Goal: Task Accomplishment & Management: Use online tool/utility

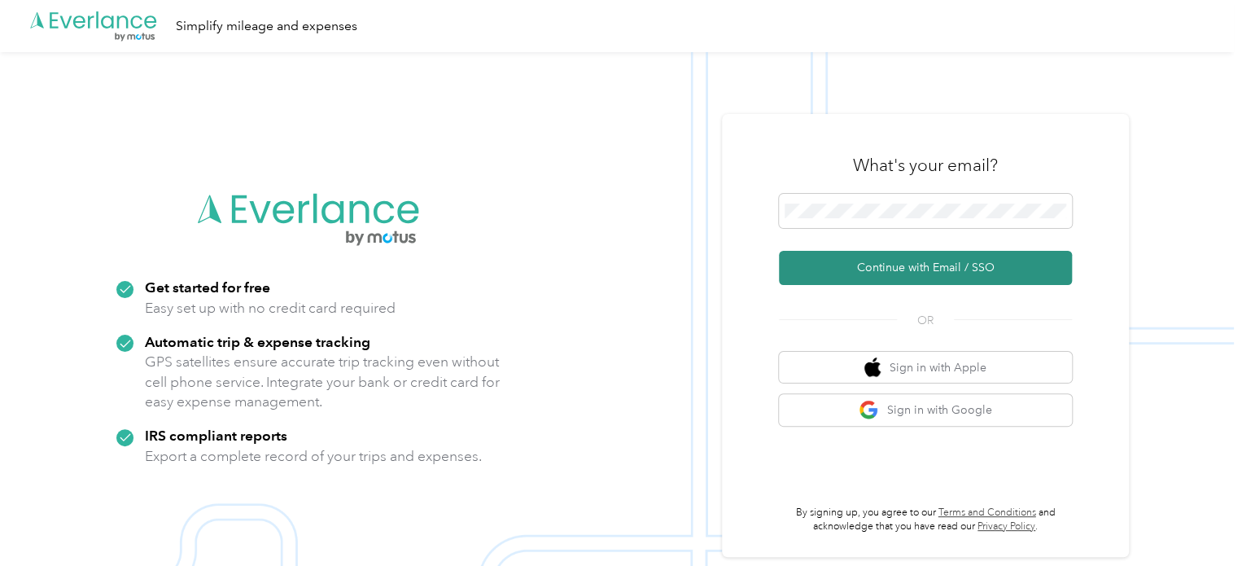
click at [973, 266] on button "Continue with Email / SSO" at bounding box center [925, 268] width 293 height 34
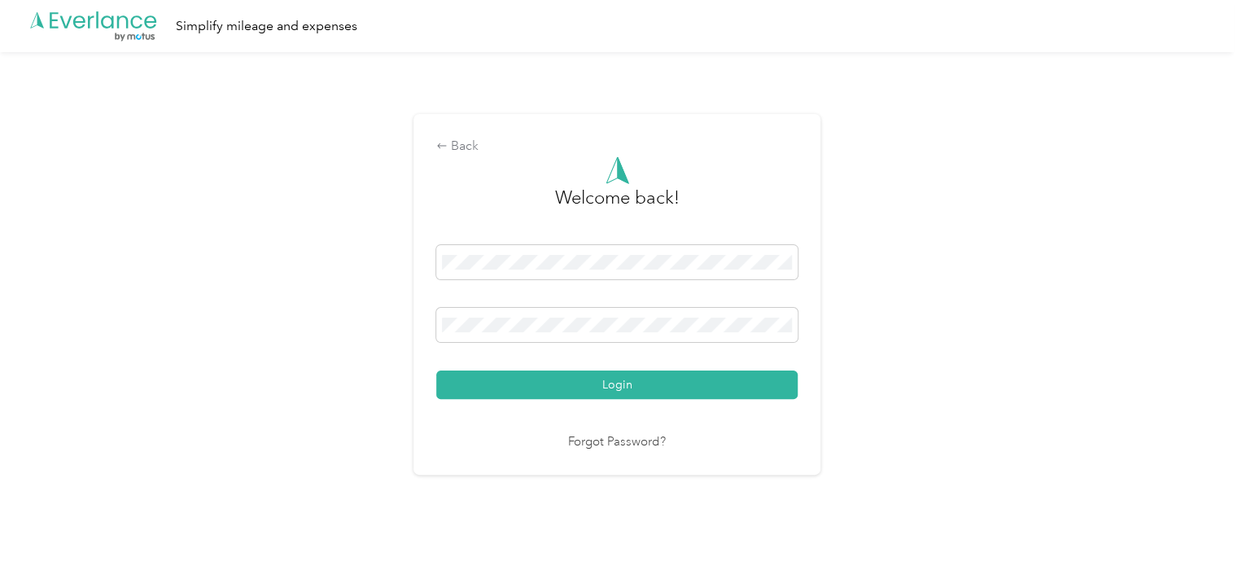
click at [610, 377] on button "Login" at bounding box center [616, 384] width 361 height 28
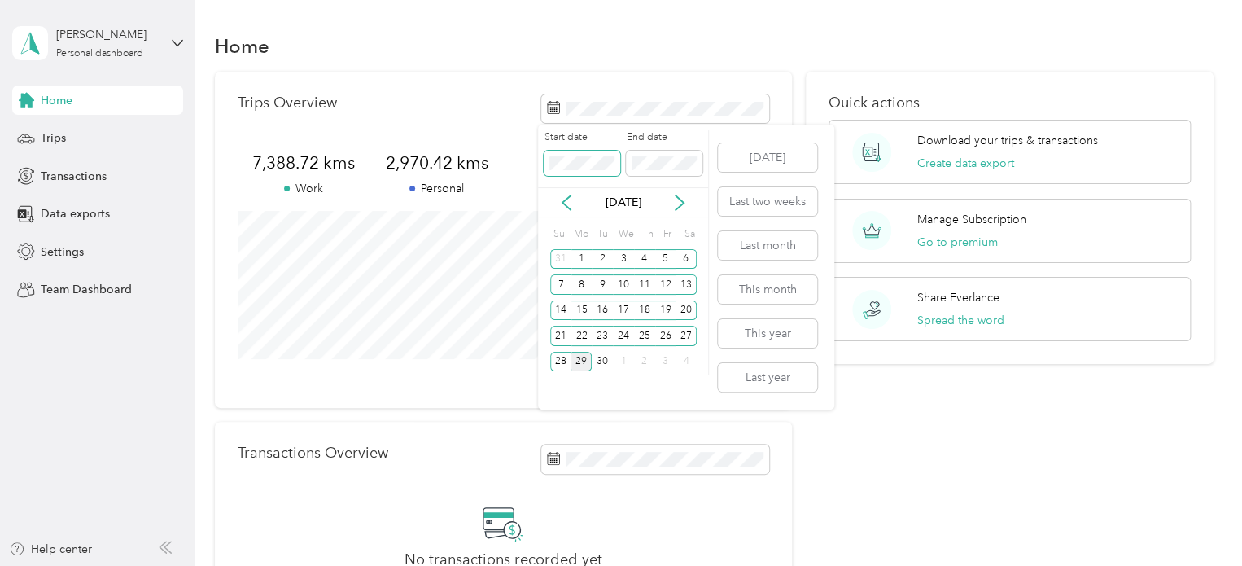
click at [549, 162] on span at bounding box center [582, 164] width 76 height 26
click at [544, 165] on span at bounding box center [582, 164] width 76 height 26
click at [560, 203] on icon at bounding box center [566, 202] width 16 height 16
click at [563, 201] on icon at bounding box center [566, 202] width 8 height 15
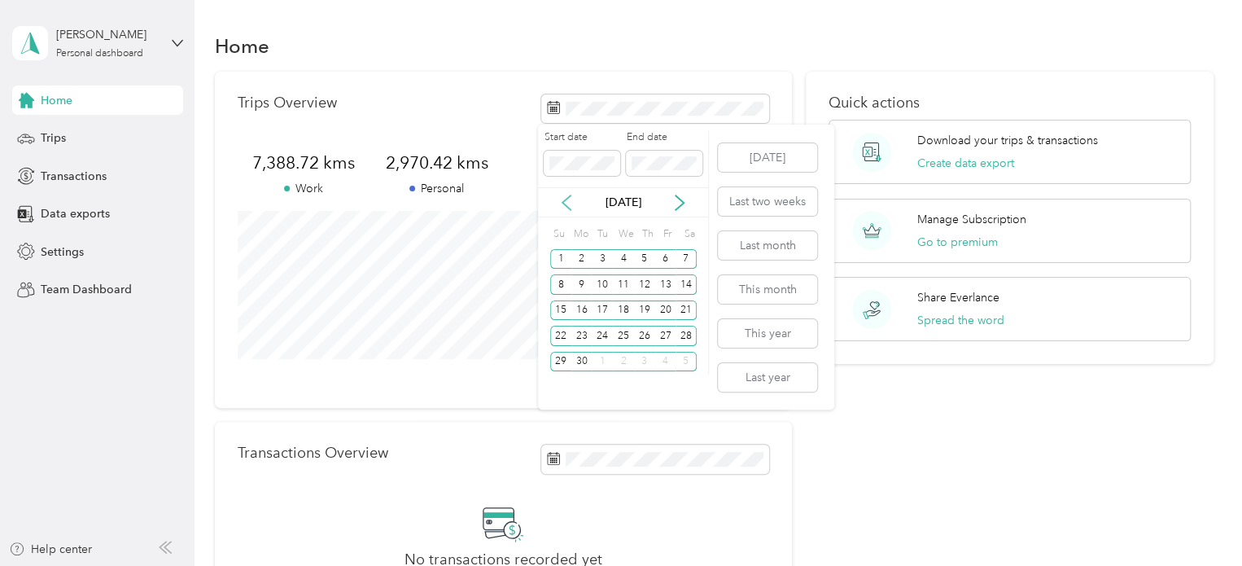
click at [563, 201] on icon at bounding box center [566, 202] width 8 height 15
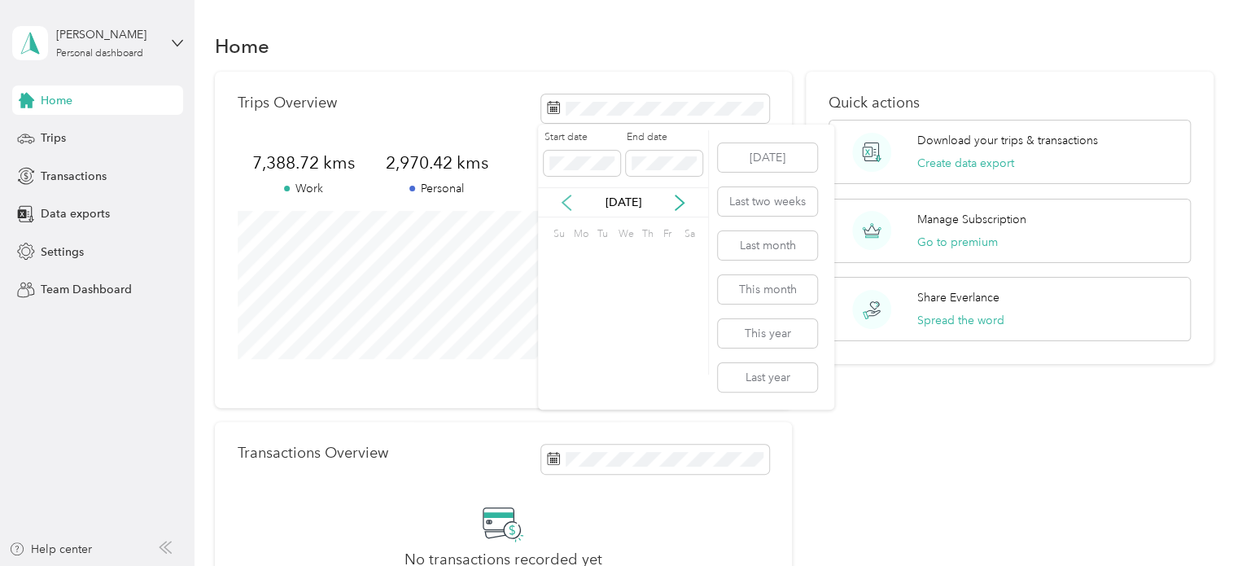
click at [563, 201] on icon at bounding box center [566, 202] width 8 height 15
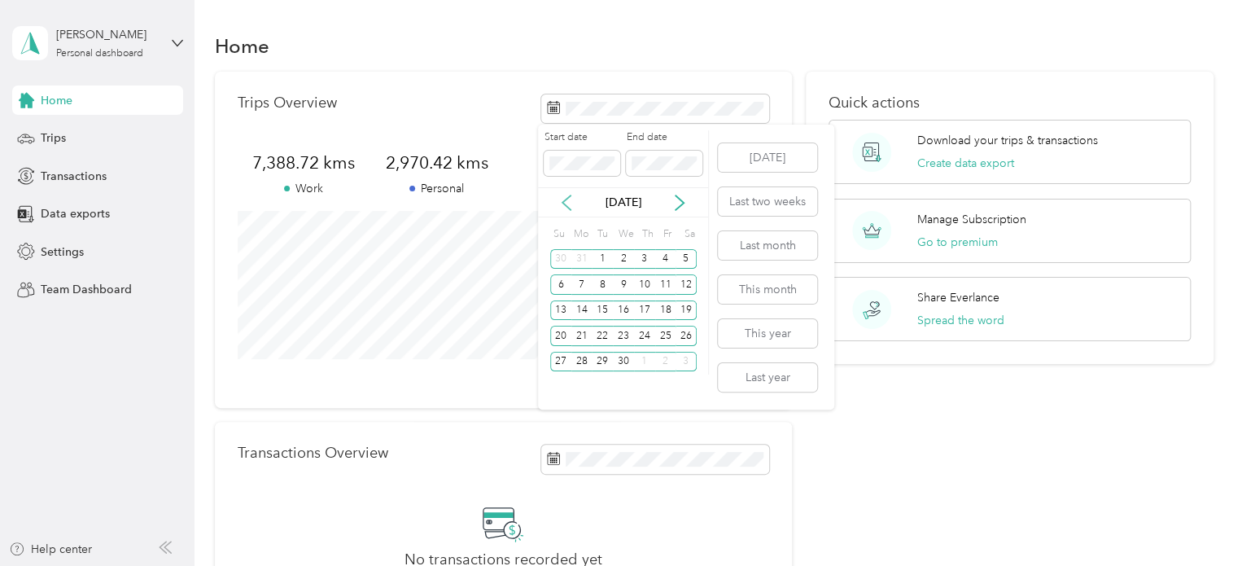
click at [563, 201] on icon at bounding box center [566, 202] width 8 height 15
click at [674, 201] on icon at bounding box center [679, 202] width 16 height 16
click at [669, 284] on div "7" at bounding box center [665, 284] width 21 height 20
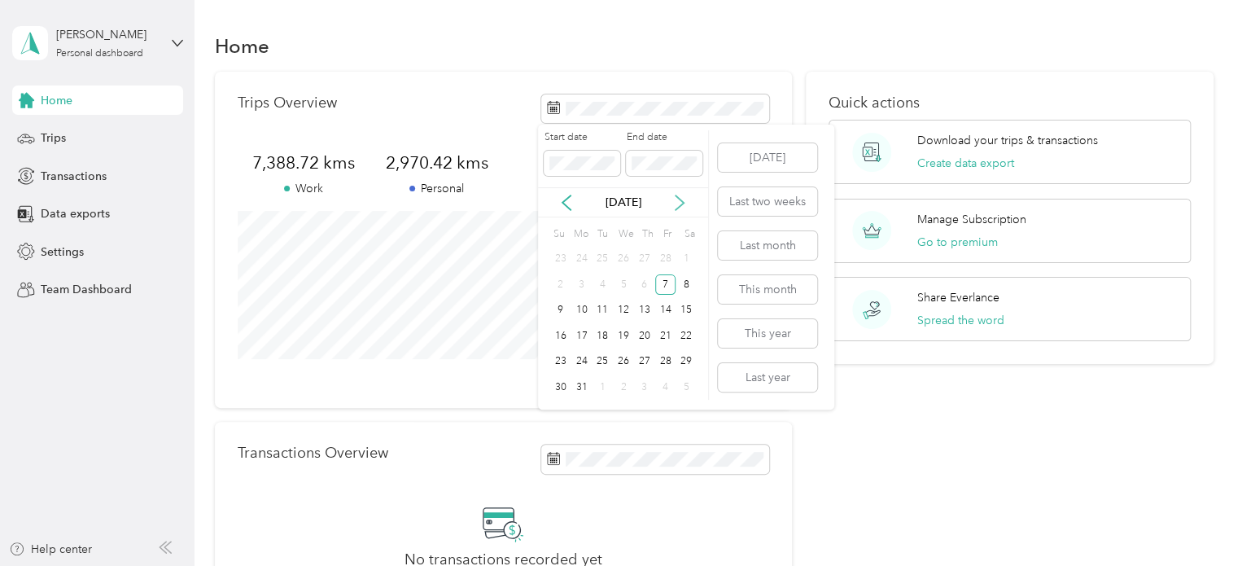
click at [673, 199] on icon at bounding box center [679, 202] width 16 height 16
click at [684, 197] on icon at bounding box center [679, 202] width 16 height 16
click at [683, 198] on icon at bounding box center [679, 202] width 16 height 16
click at [682, 198] on icon at bounding box center [679, 202] width 16 height 16
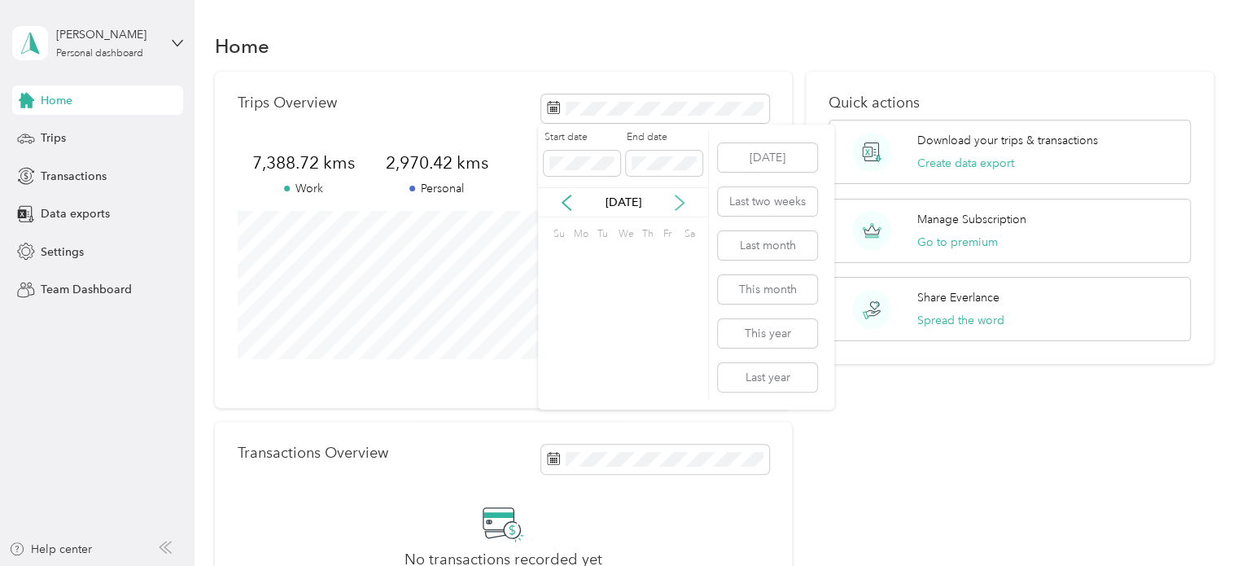
click at [682, 198] on icon at bounding box center [679, 202] width 16 height 16
click at [570, 203] on icon at bounding box center [566, 202] width 16 height 16
click at [579, 361] on div "29" at bounding box center [581, 362] width 21 height 20
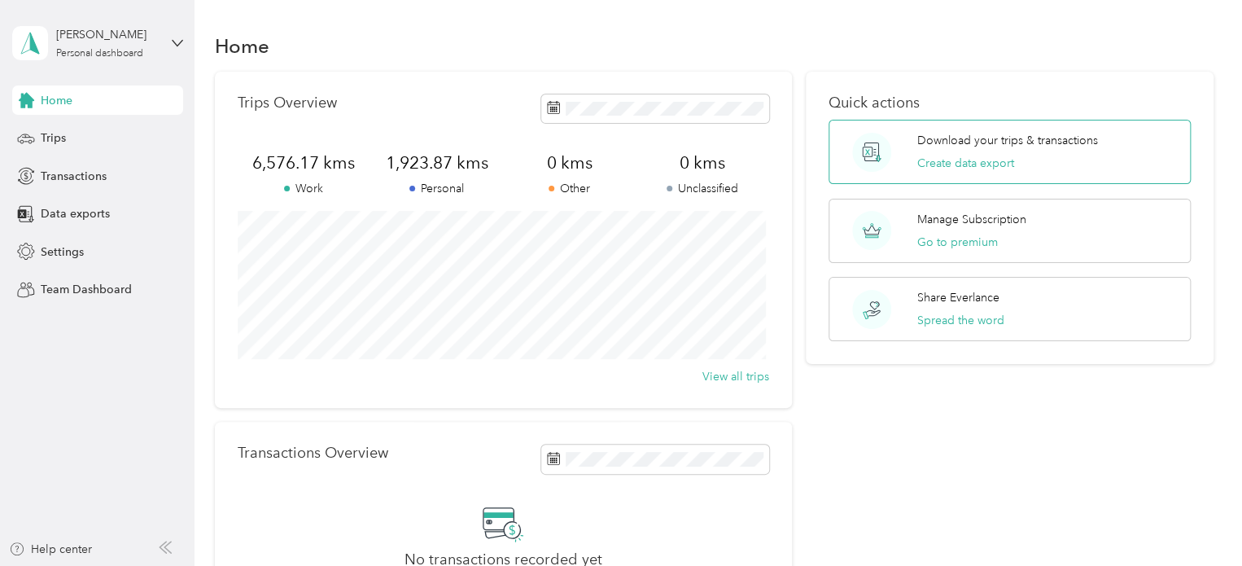
click at [1023, 149] on div "Download your trips & transactions Create data export" at bounding box center [1007, 152] width 181 height 40
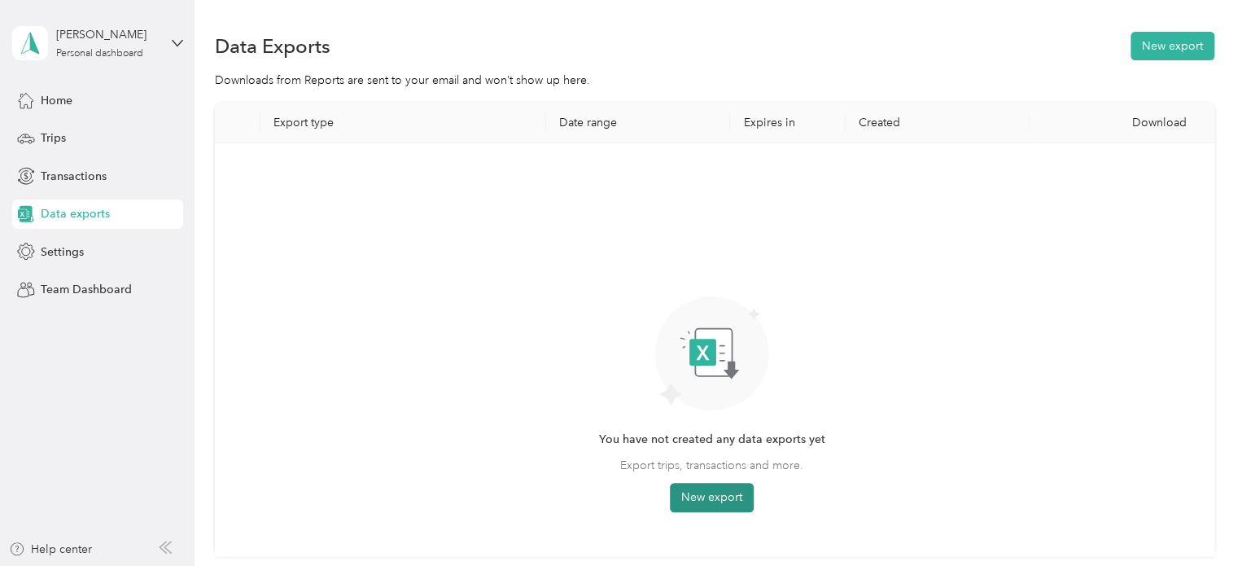
click at [693, 489] on button "New export" at bounding box center [712, 497] width 84 height 29
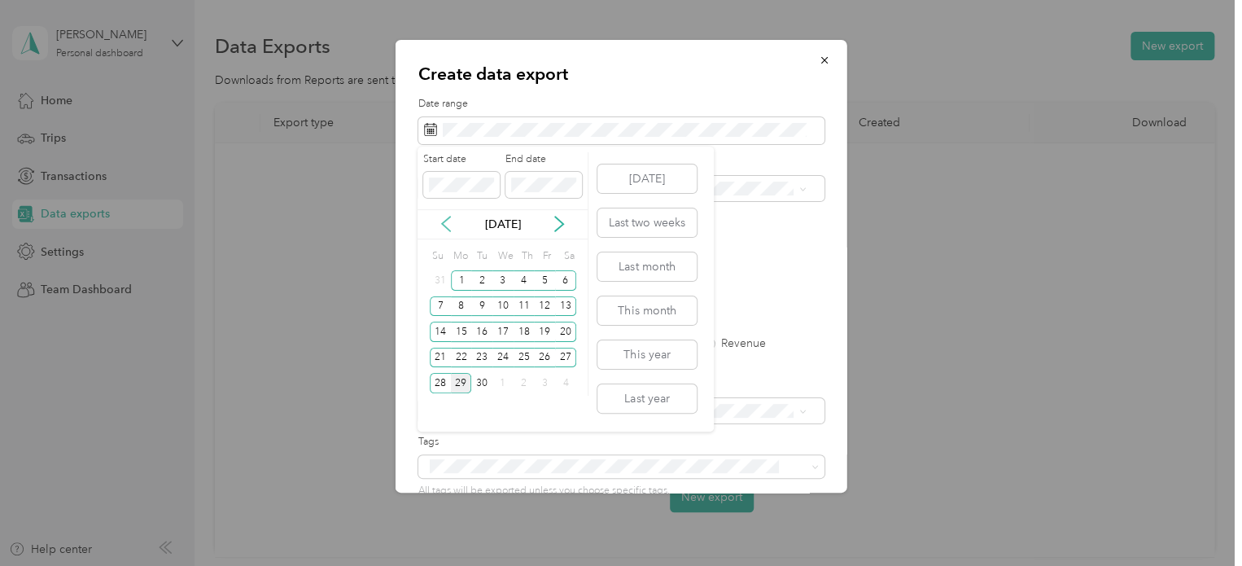
click at [439, 216] on icon at bounding box center [446, 224] width 16 height 16
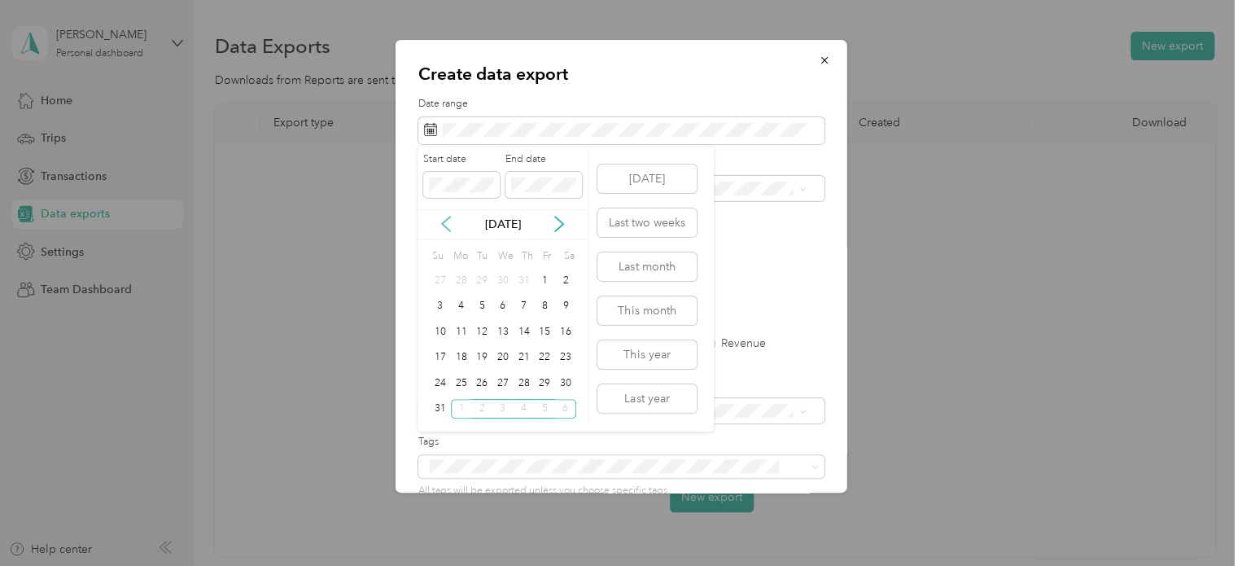
click at [446, 217] on icon at bounding box center [446, 224] width 16 height 16
click at [475, 282] on div "1" at bounding box center [481, 280] width 21 height 20
click at [526, 378] on div "31" at bounding box center [524, 383] width 21 height 20
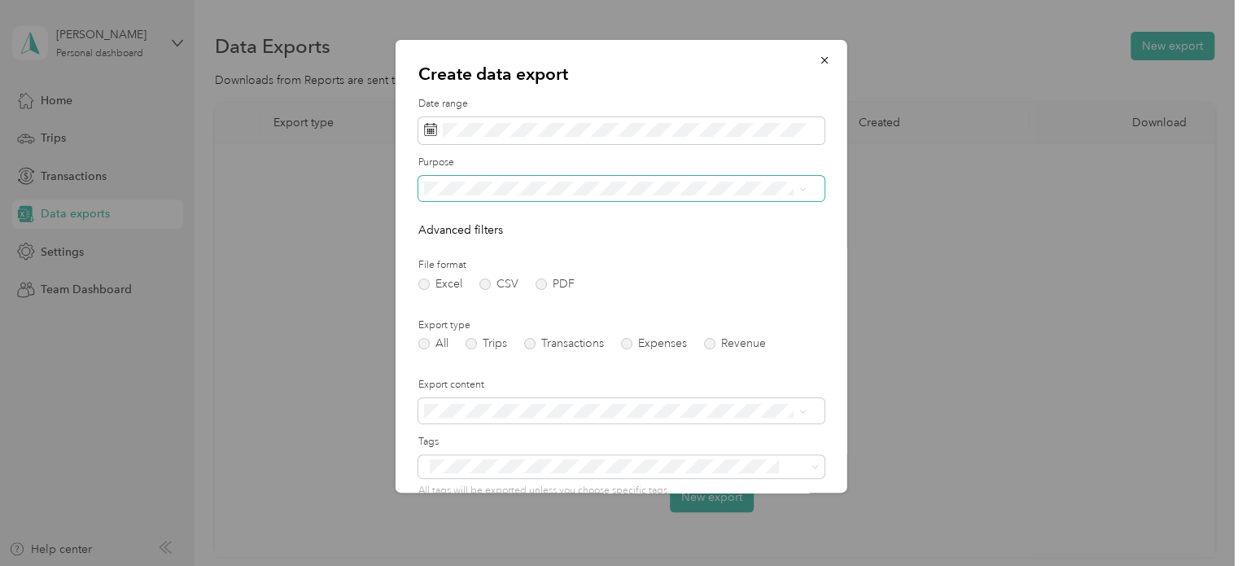
click at [505, 200] on span at bounding box center [621, 189] width 406 height 26
click at [492, 217] on div "All" at bounding box center [614, 217] width 371 height 17
click at [540, 282] on label "PDF" at bounding box center [554, 283] width 39 height 11
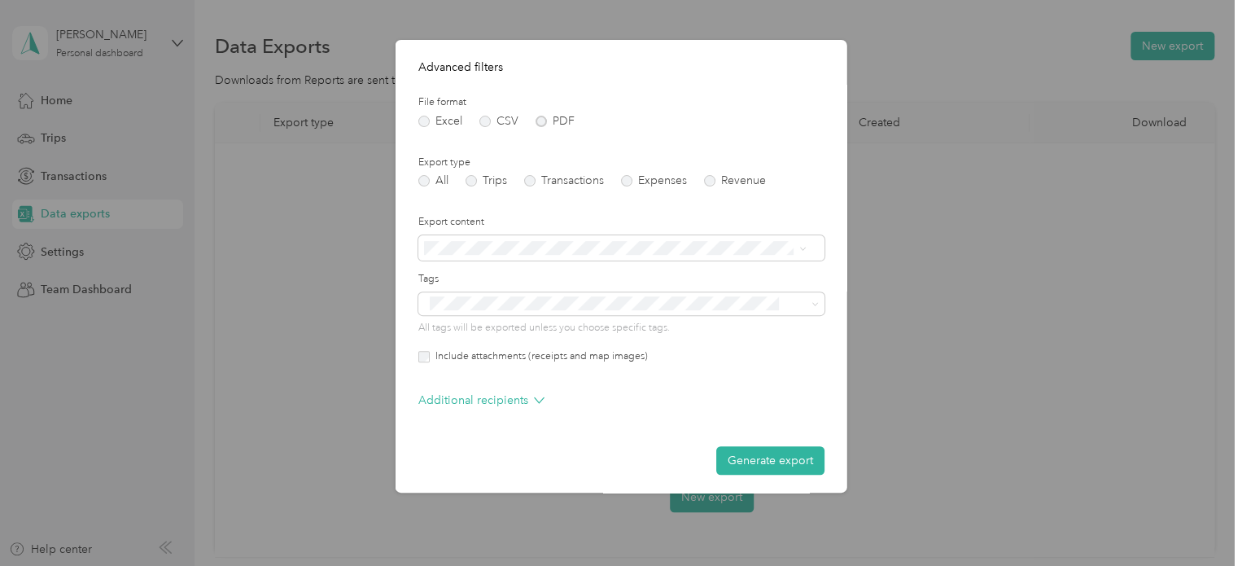
scroll to position [168, 0]
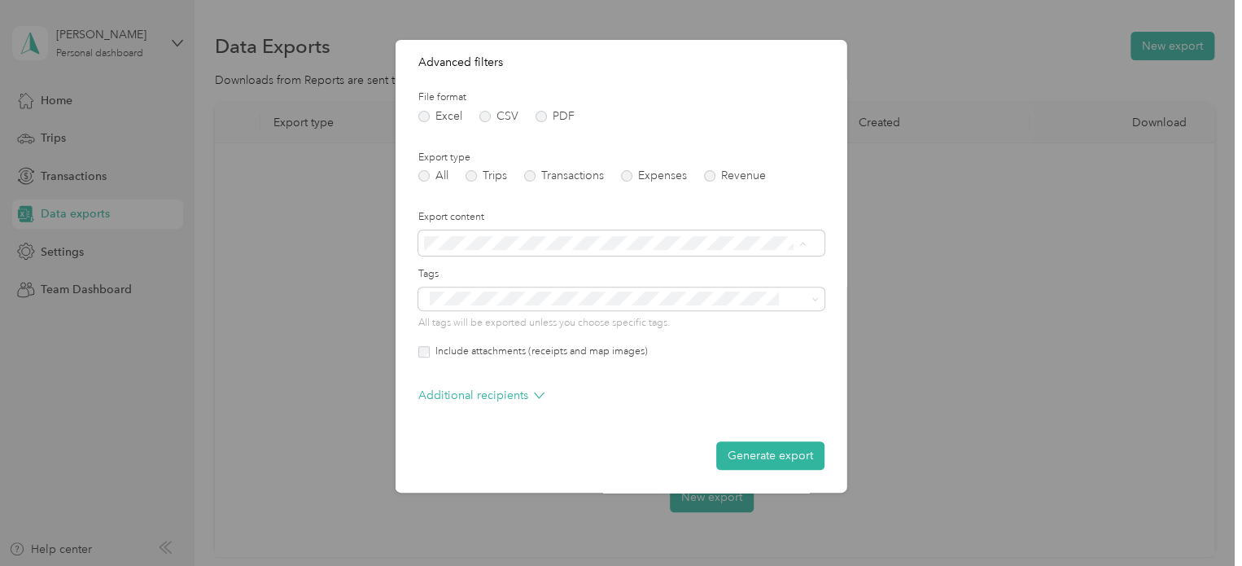
click at [674, 276] on div "Summary only" at bounding box center [614, 271] width 371 height 17
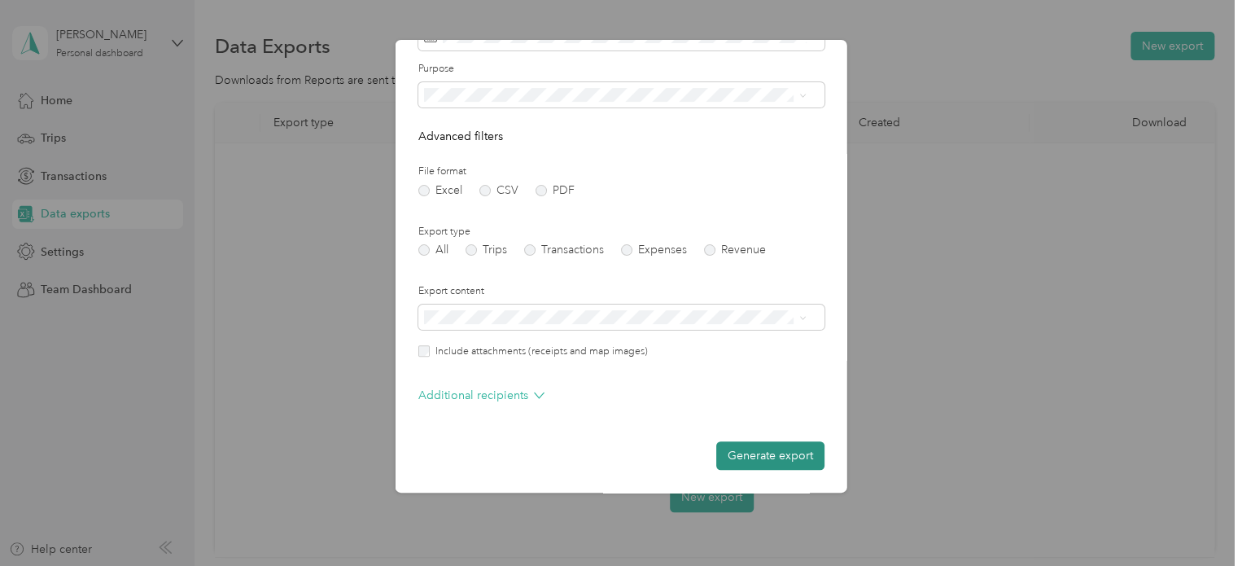
click at [763, 457] on button "Generate export" at bounding box center [770, 455] width 108 height 28
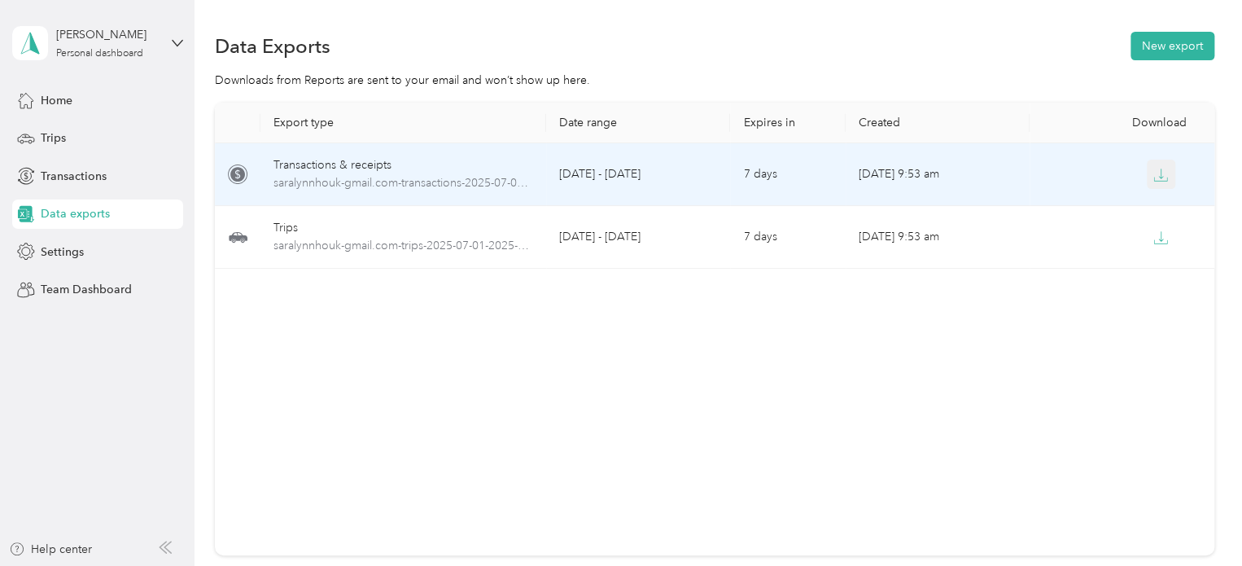
click at [1157, 173] on icon "button" at bounding box center [1160, 175] width 15 height 15
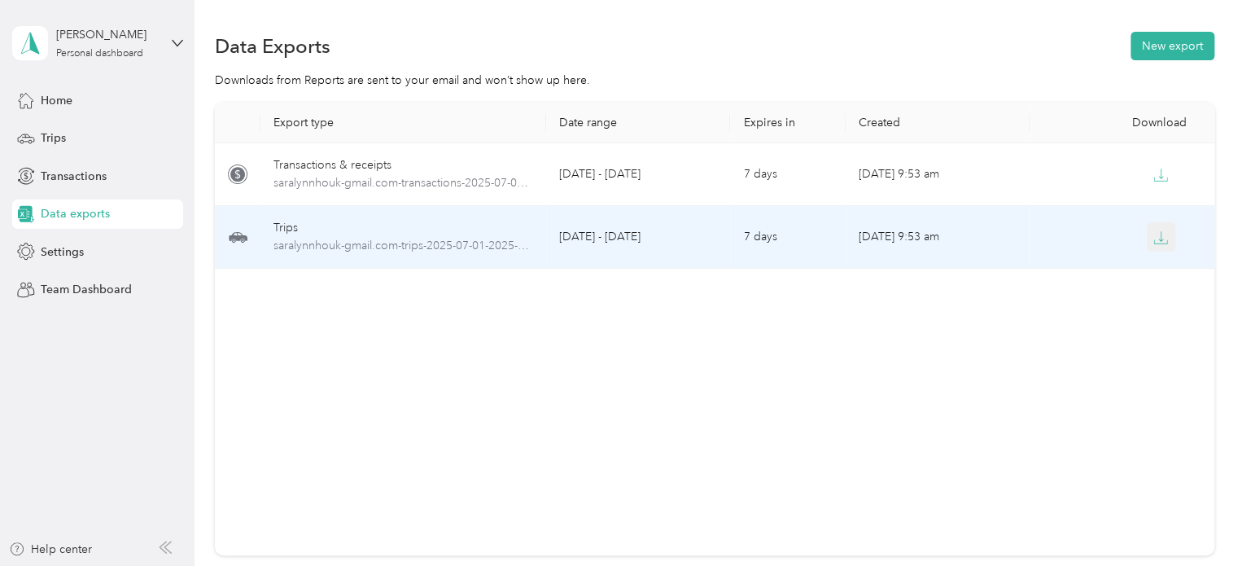
click at [1167, 231] on button "button" at bounding box center [1161, 236] width 29 height 29
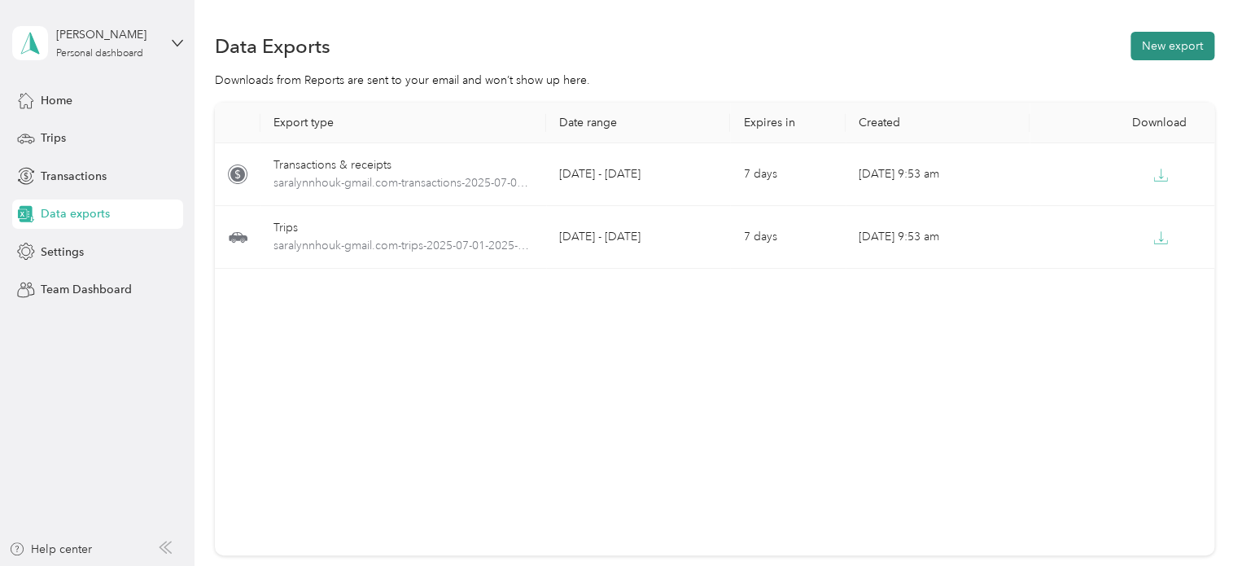
click at [1182, 46] on button "New export" at bounding box center [1172, 46] width 84 height 28
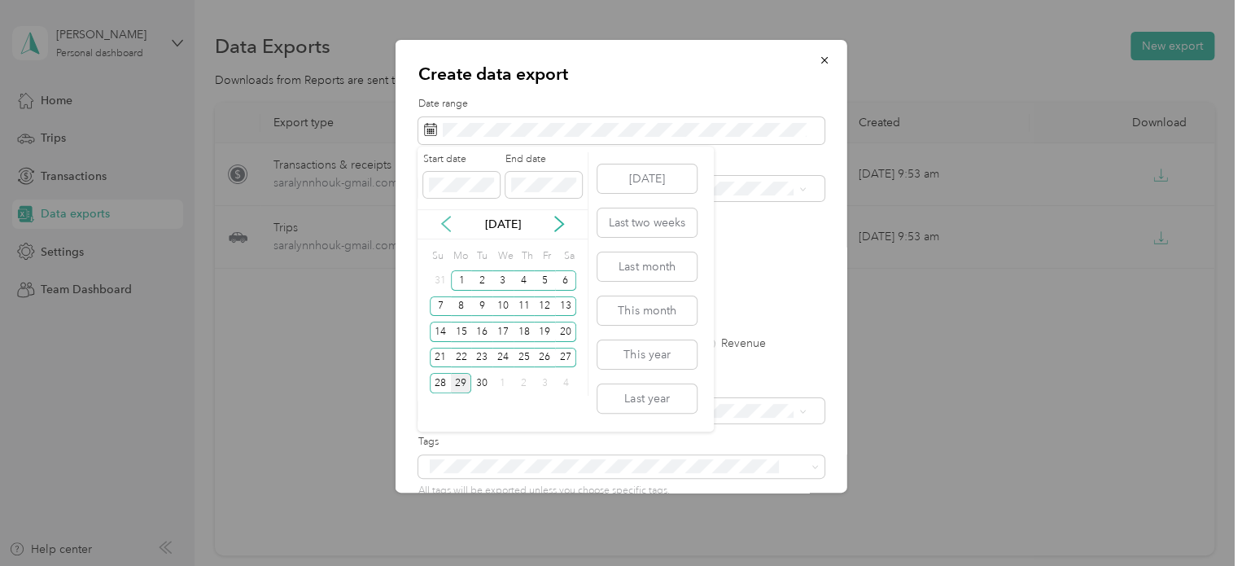
click at [447, 219] on icon at bounding box center [446, 223] width 8 height 15
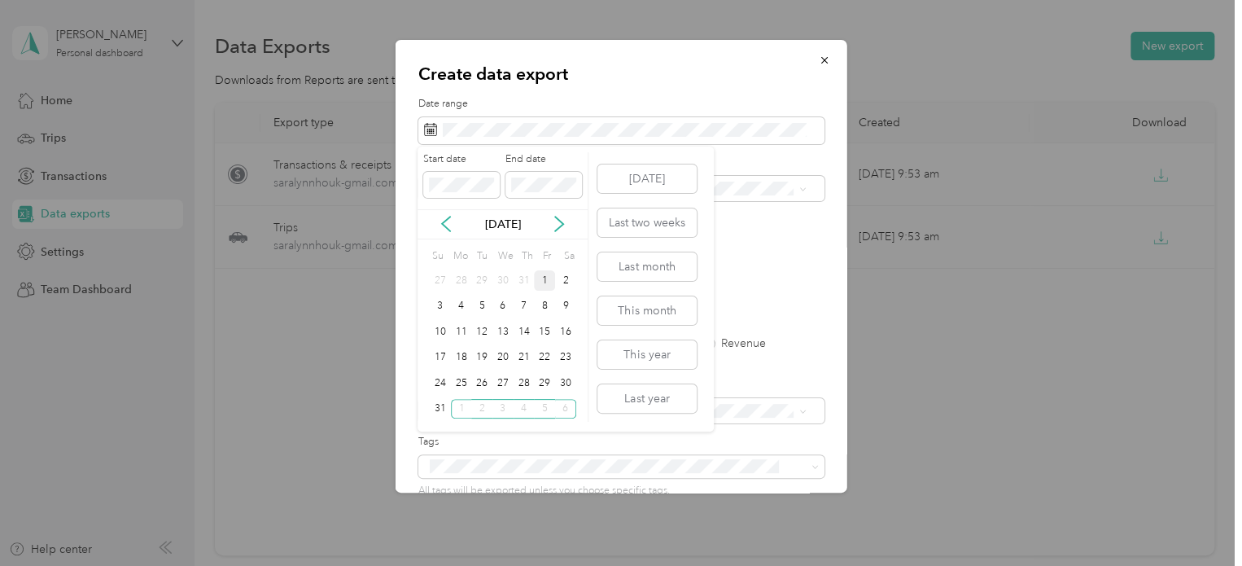
click at [549, 279] on div "1" at bounding box center [544, 280] width 21 height 20
drag, startPoint x: 444, startPoint y: 406, endPoint x: 461, endPoint y: 386, distance: 26.1
click at [444, 406] on div "31" at bounding box center [440, 409] width 21 height 20
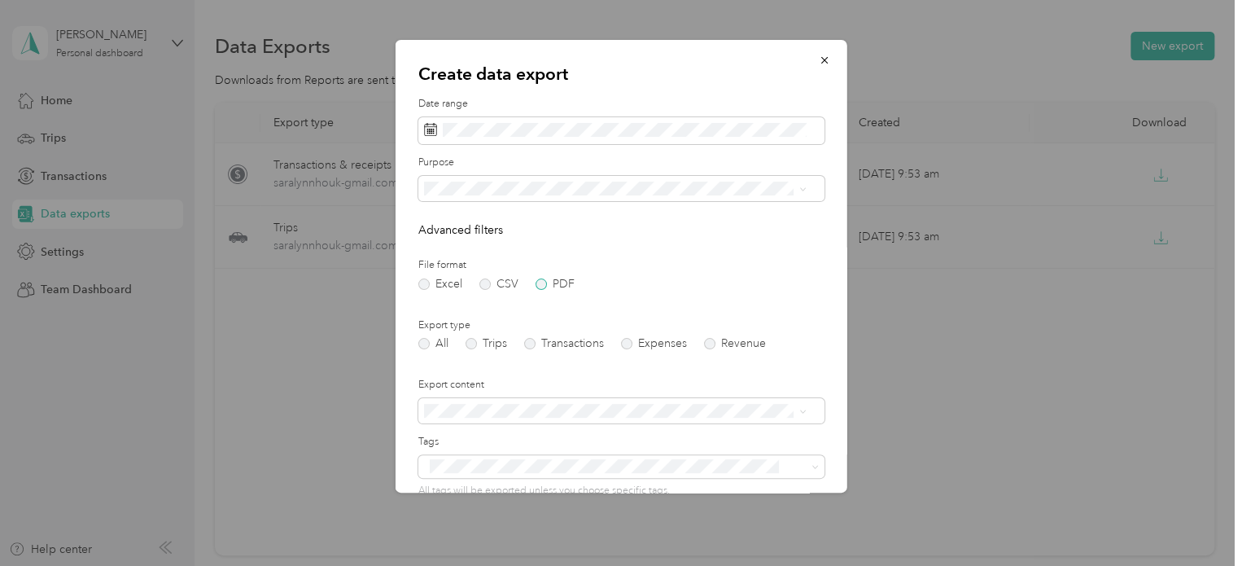
click at [540, 284] on label "PDF" at bounding box center [554, 283] width 39 height 11
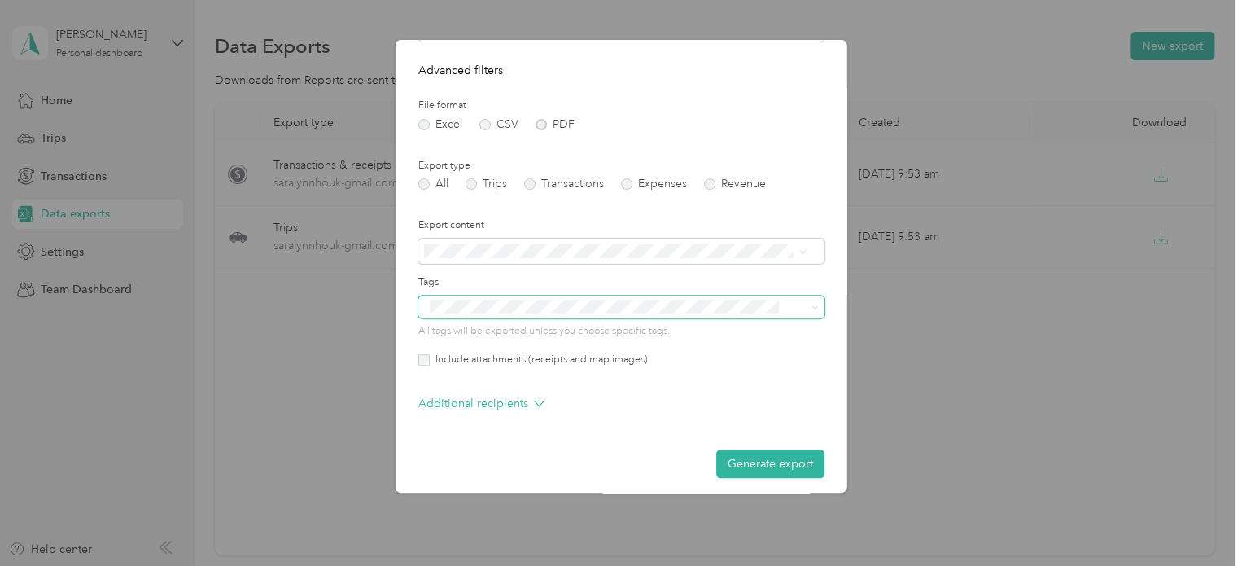
scroll to position [163, 0]
click at [545, 277] on div "Summary only" at bounding box center [614, 277] width 371 height 17
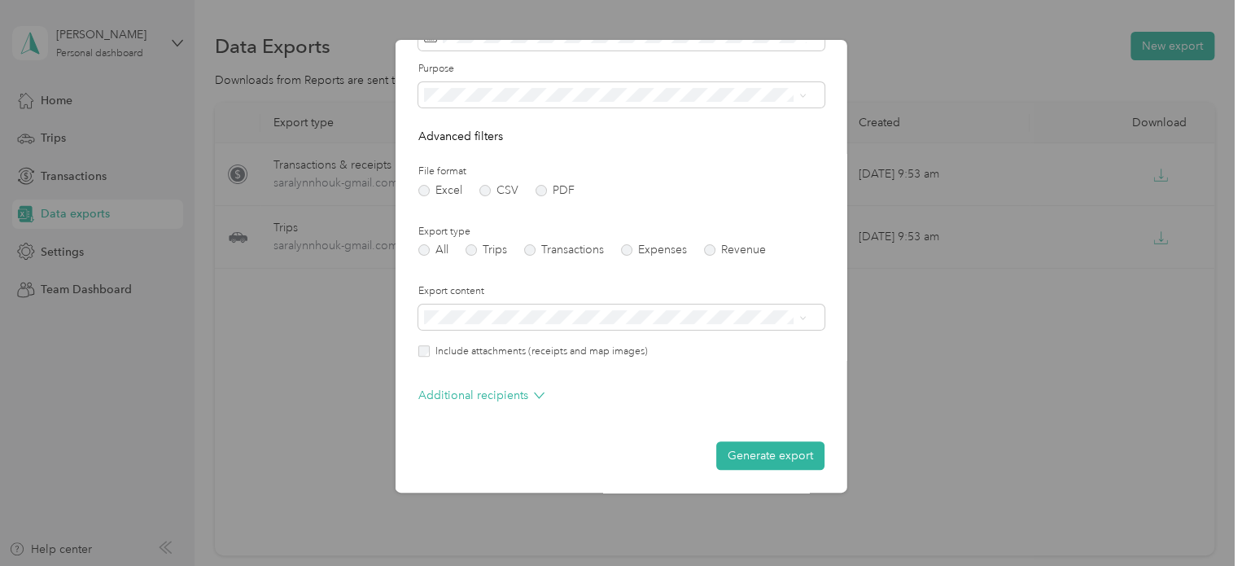
scroll to position [94, 0]
click at [518, 369] on span "Summary and full list" at bounding box center [481, 372] width 105 height 14
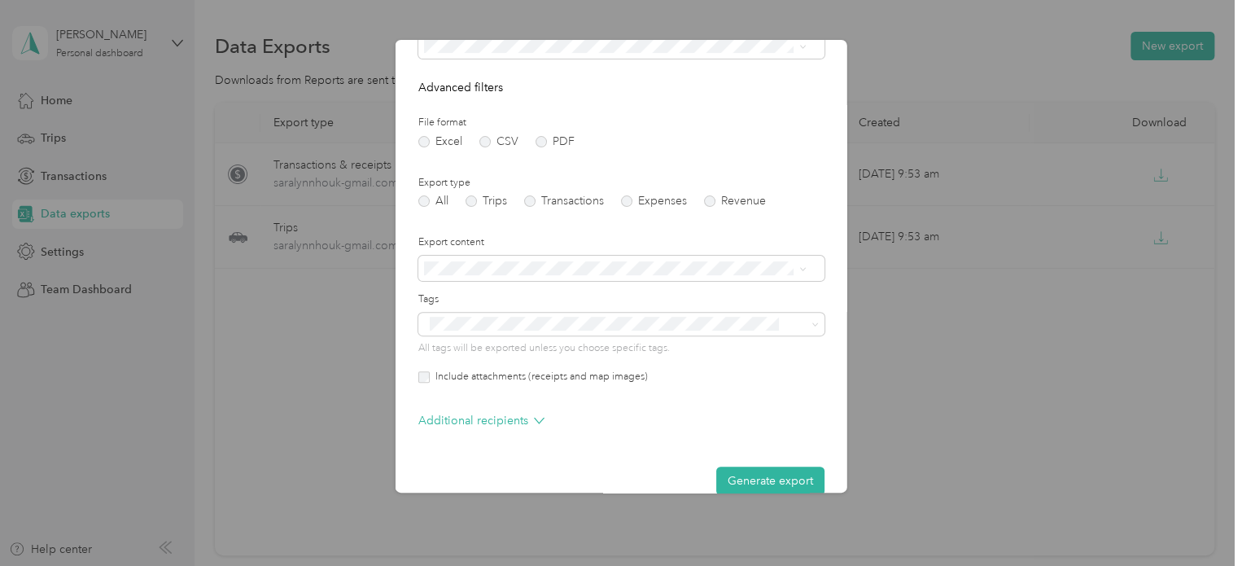
scroll to position [168, 0]
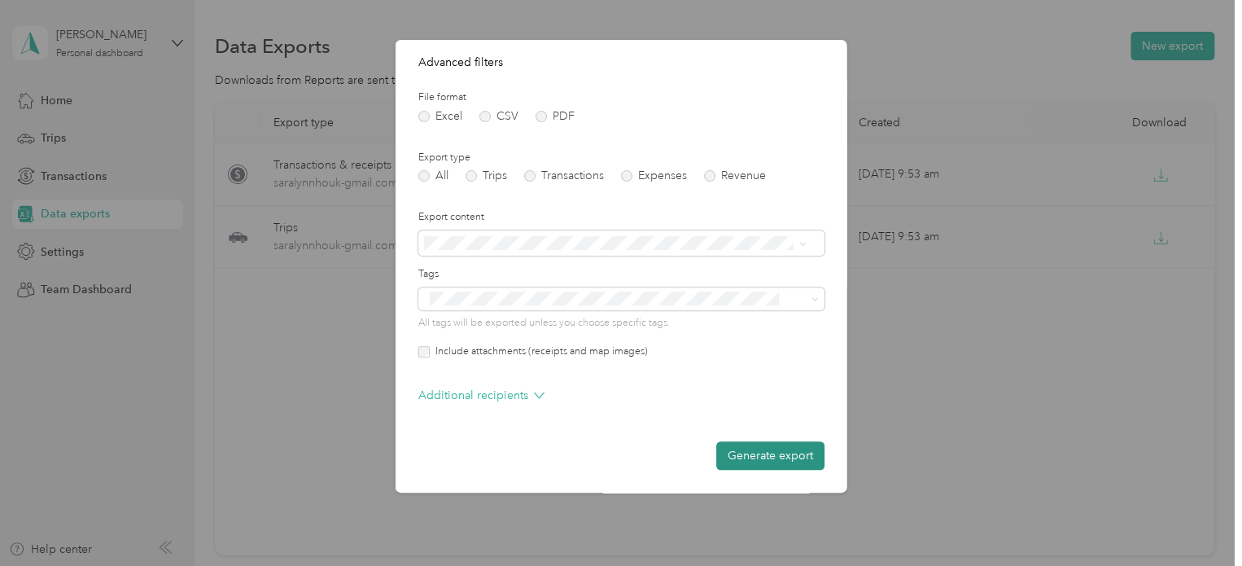
click at [794, 457] on button "Generate export" at bounding box center [770, 455] width 108 height 28
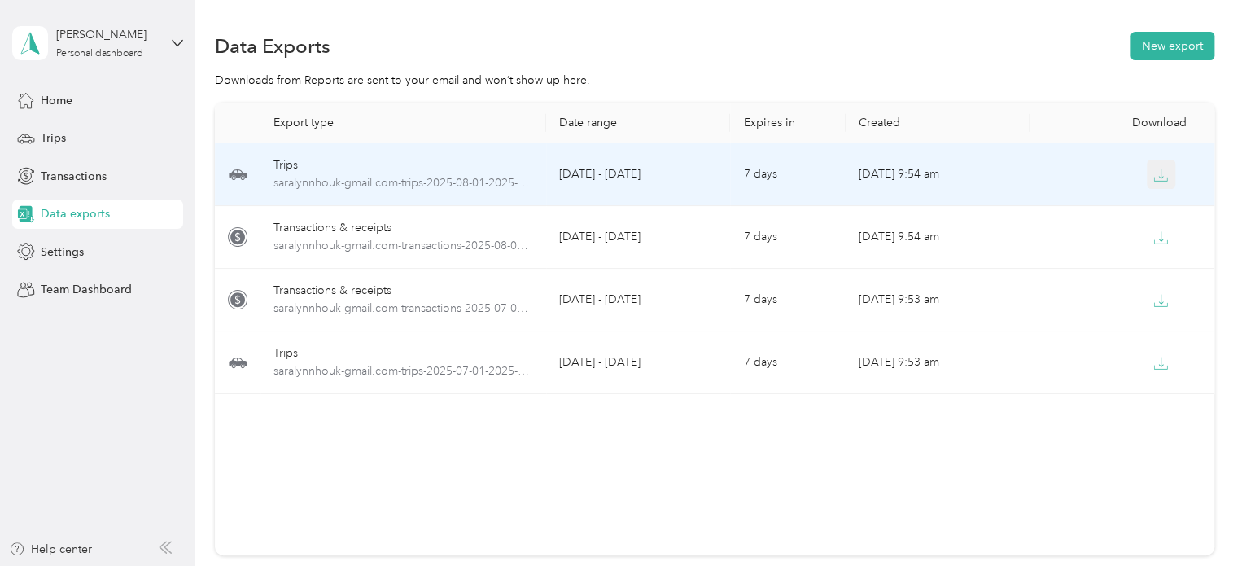
click at [1155, 182] on button "button" at bounding box center [1161, 174] width 29 height 29
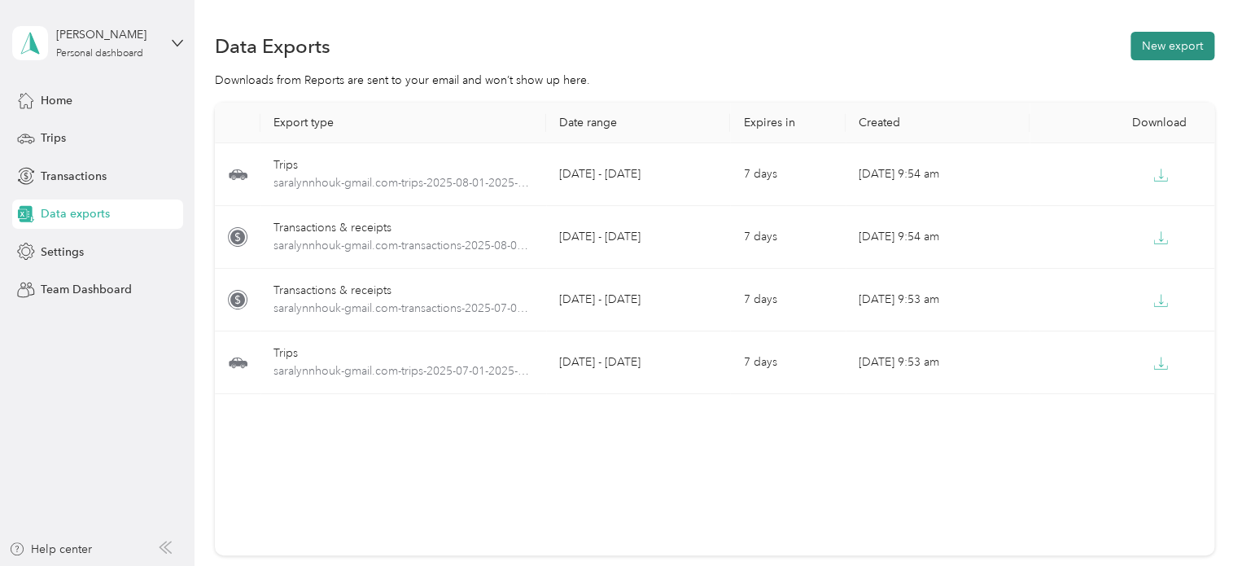
click at [1188, 40] on button "New export" at bounding box center [1172, 46] width 84 height 28
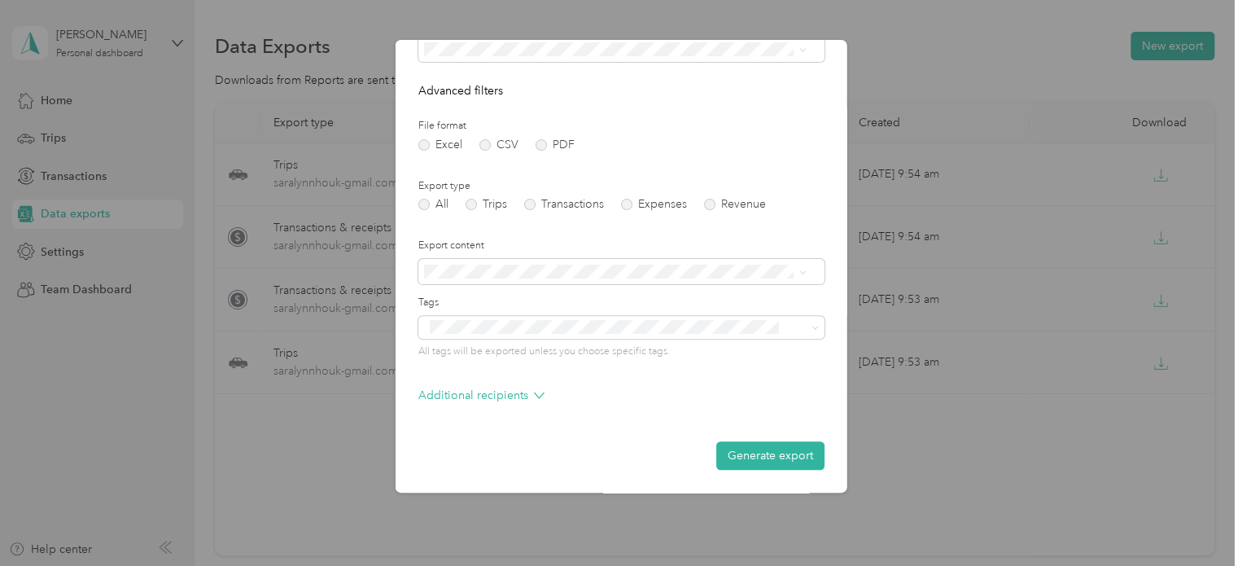
scroll to position [58, 0]
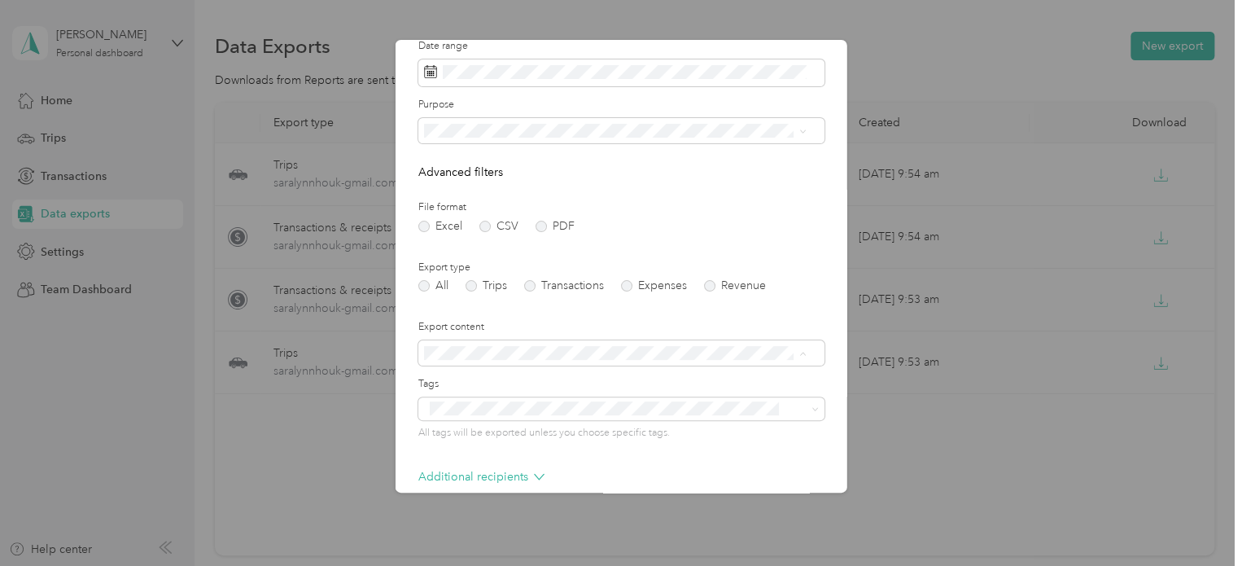
click at [586, 388] on li "Summary only" at bounding box center [614, 381] width 394 height 28
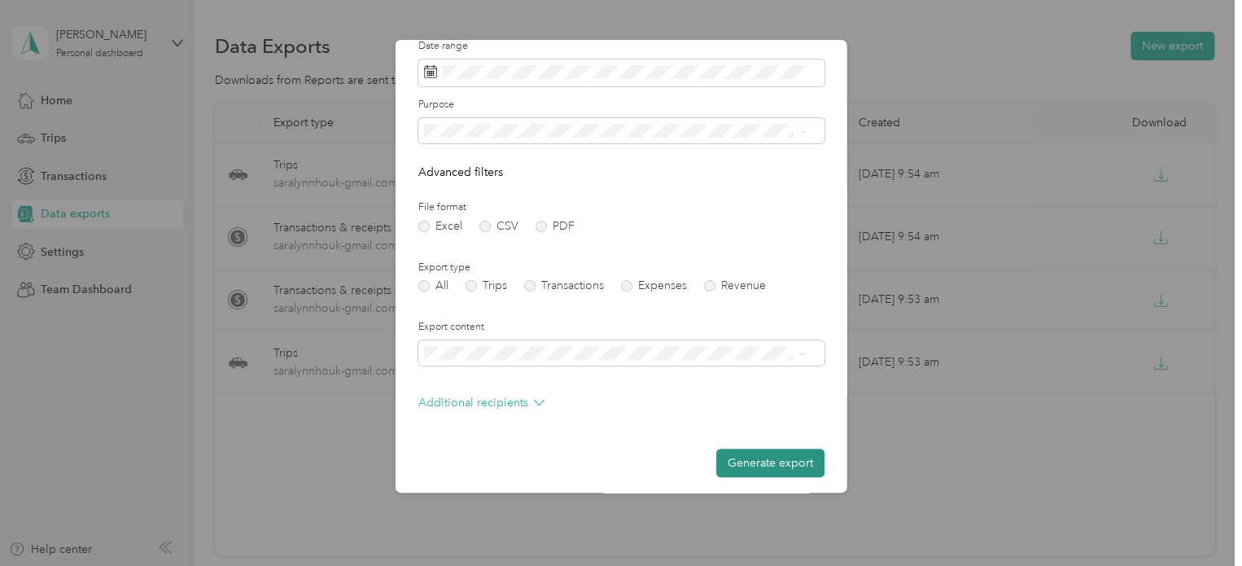
click at [780, 465] on button "Generate export" at bounding box center [770, 462] width 108 height 28
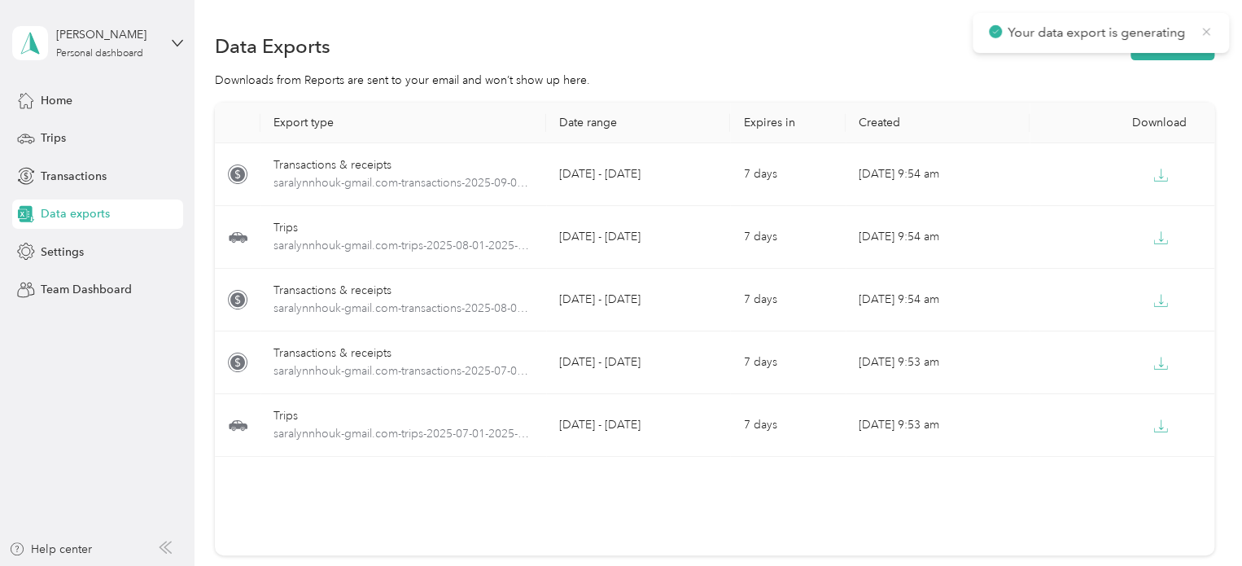
click at [1201, 31] on icon at bounding box center [1206, 31] width 13 height 15
click at [1183, 43] on button "New export" at bounding box center [1172, 46] width 84 height 28
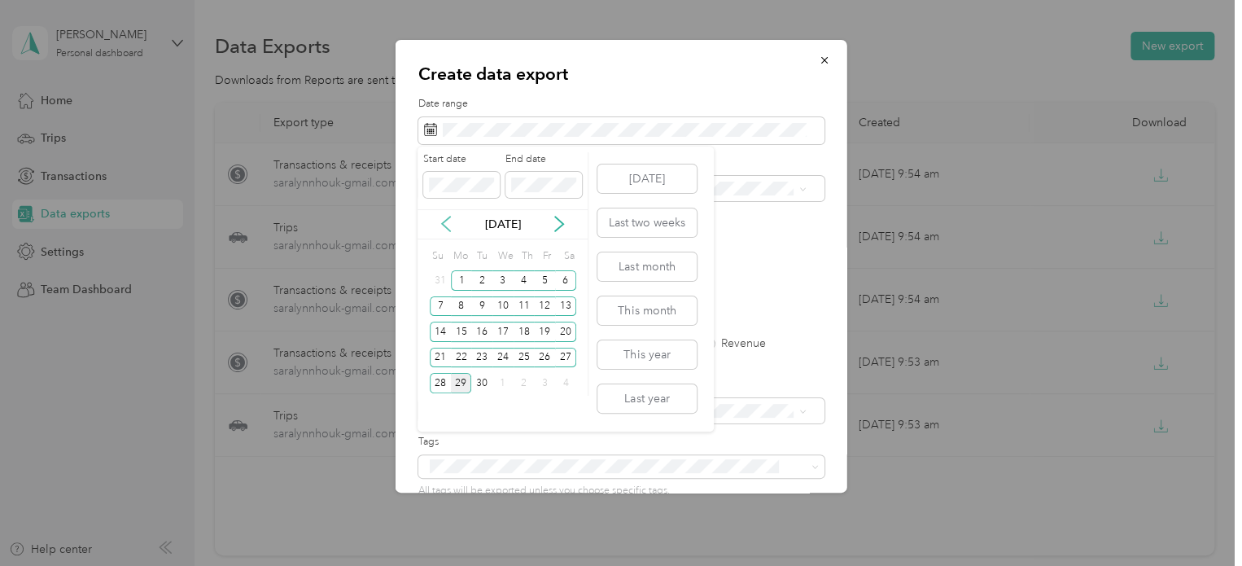
click at [446, 227] on icon at bounding box center [446, 223] width 8 height 15
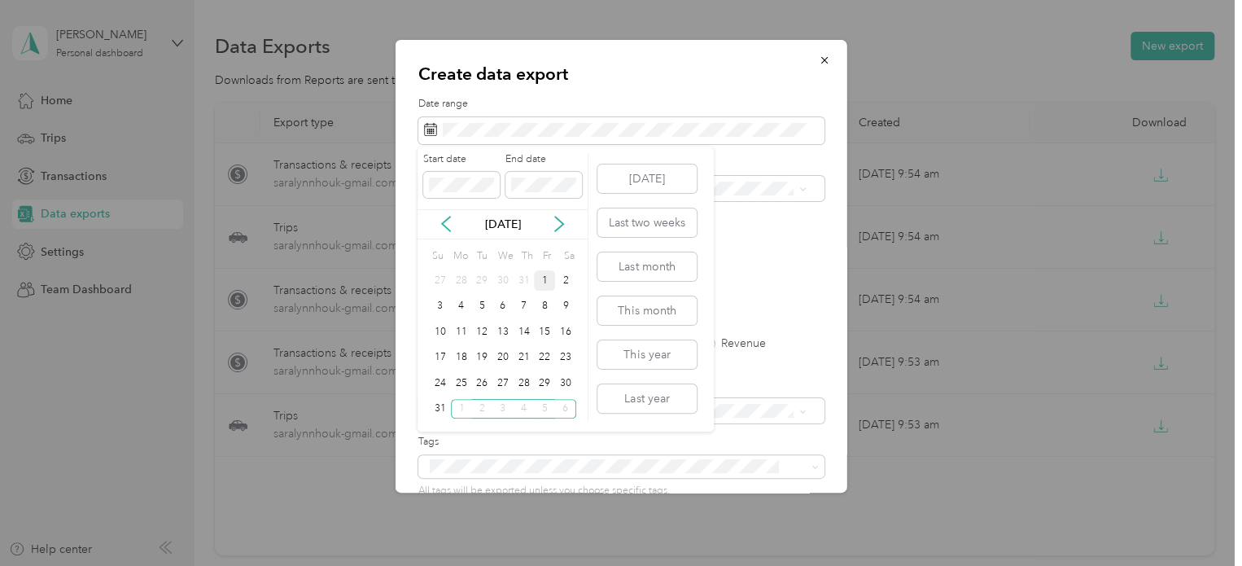
click at [544, 280] on div "1" at bounding box center [544, 280] width 21 height 20
click at [444, 407] on div "31" at bounding box center [440, 409] width 21 height 20
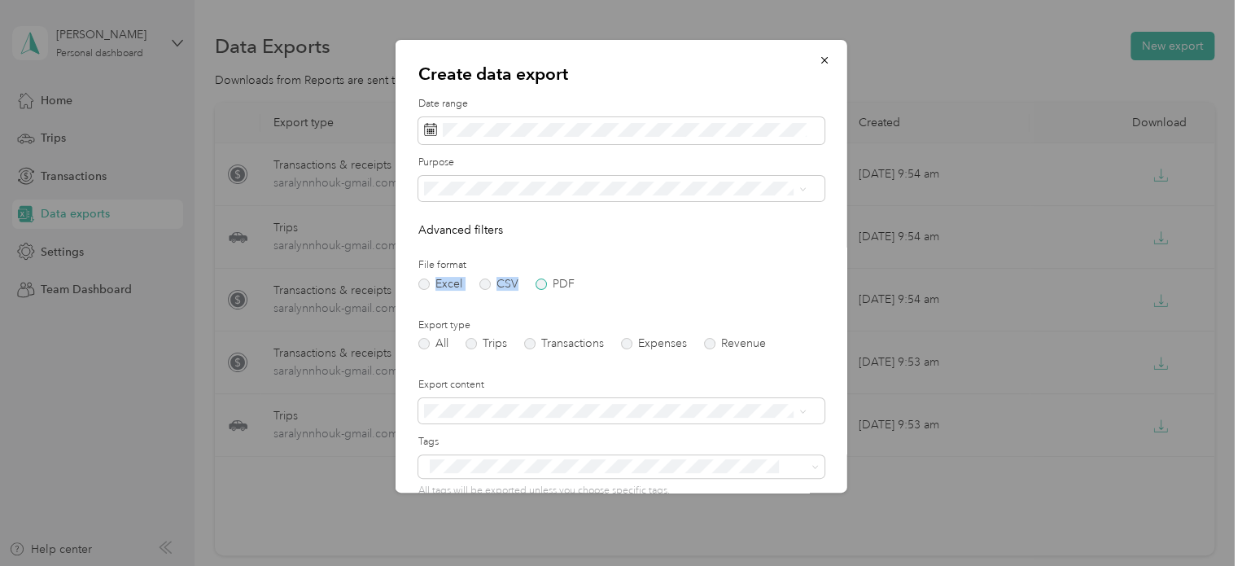
drag, startPoint x: 549, startPoint y: 278, endPoint x: 547, endPoint y: 288, distance: 10.7
click at [547, 288] on div "File format Excel CSV PDF" at bounding box center [621, 274] width 406 height 32
click at [539, 284] on label "PDF" at bounding box center [554, 283] width 39 height 11
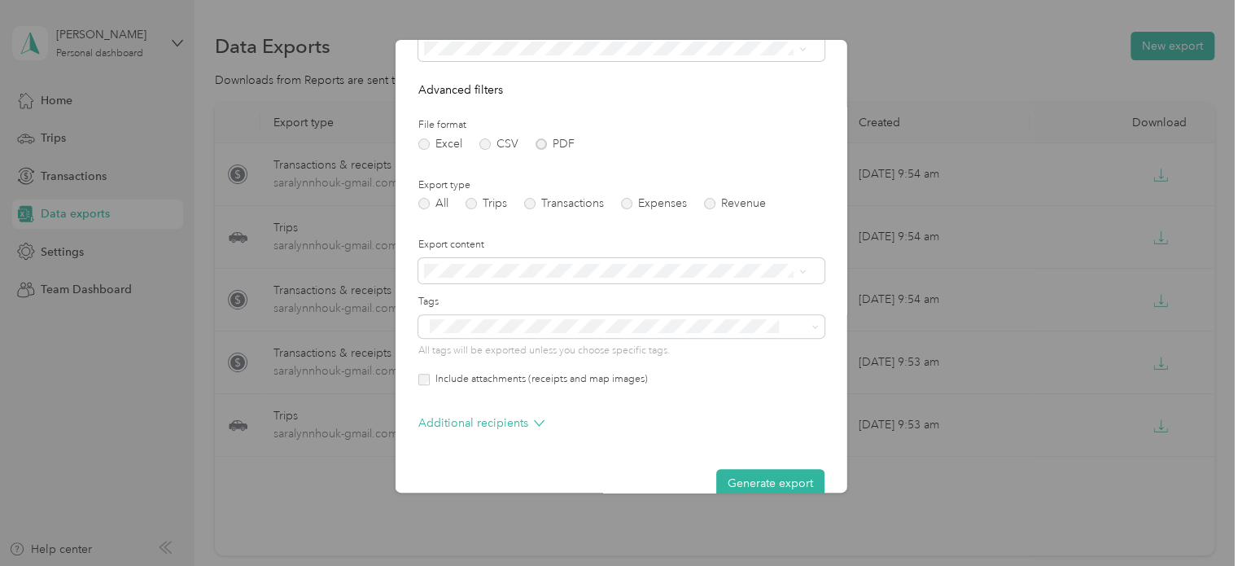
scroll to position [168, 0]
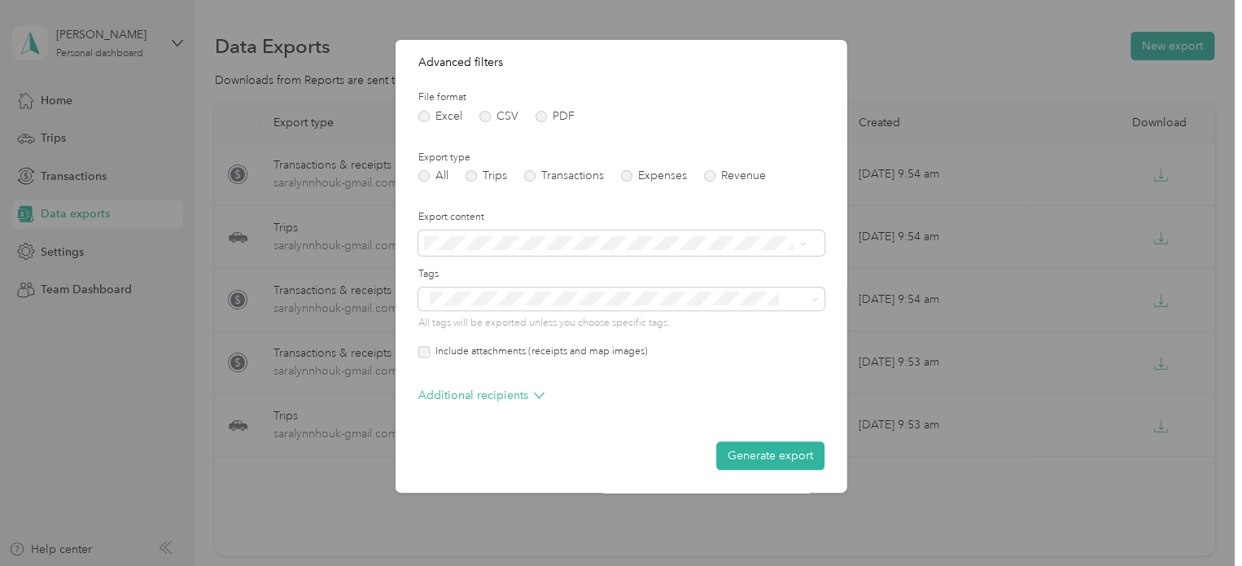
click at [583, 271] on div "Summary only" at bounding box center [614, 269] width 371 height 17
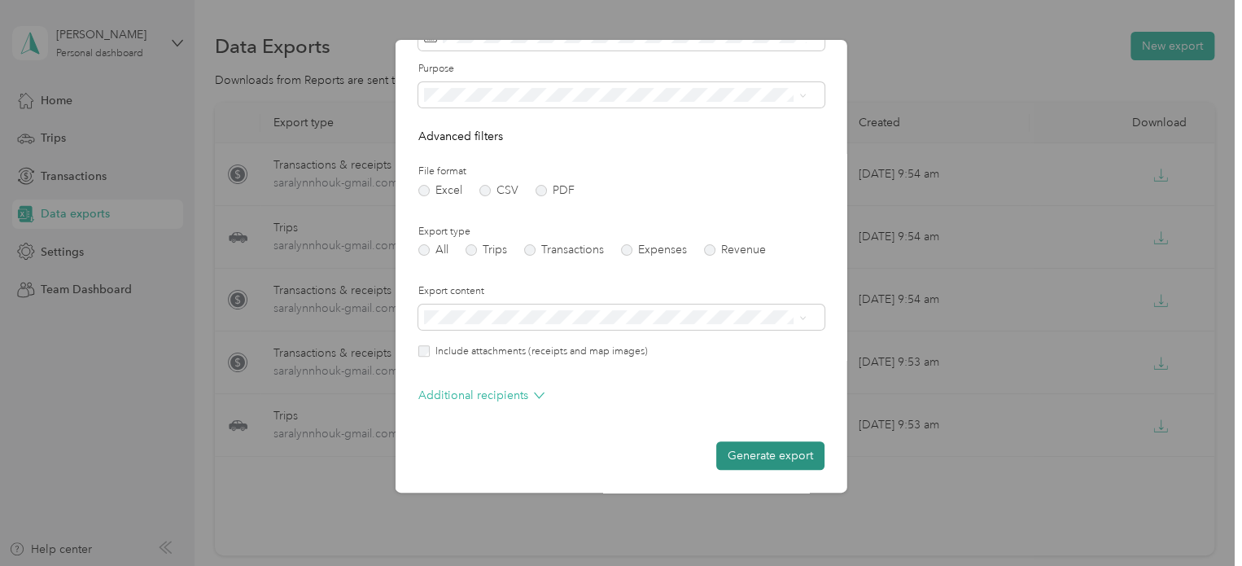
click at [742, 457] on button "Generate export" at bounding box center [770, 455] width 108 height 28
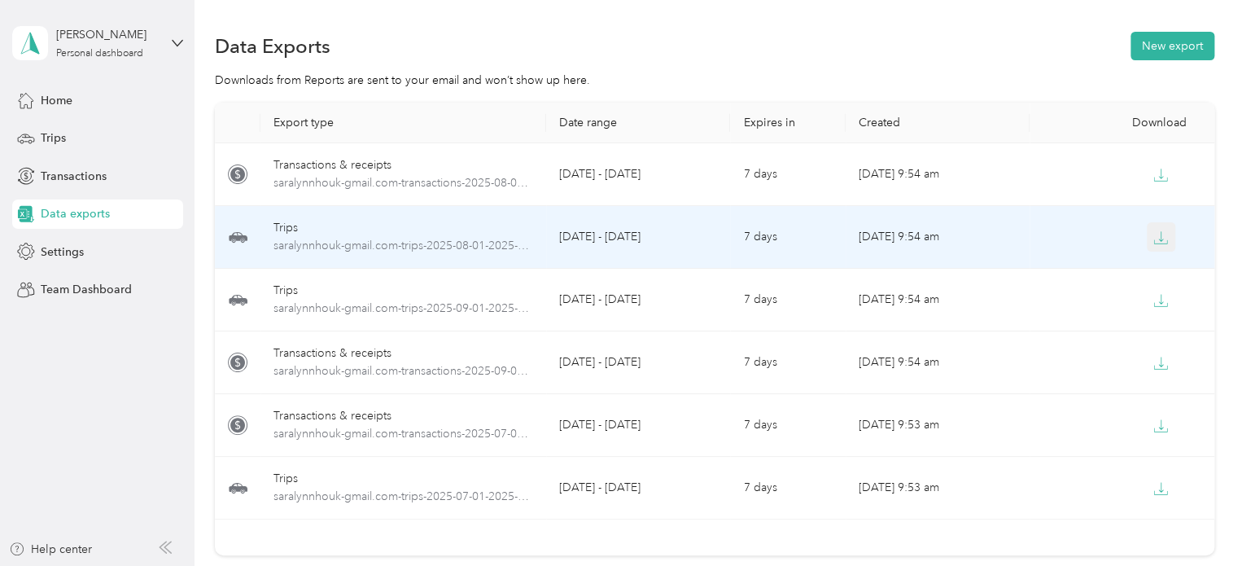
click at [1153, 240] on icon "button" at bounding box center [1160, 237] width 15 height 15
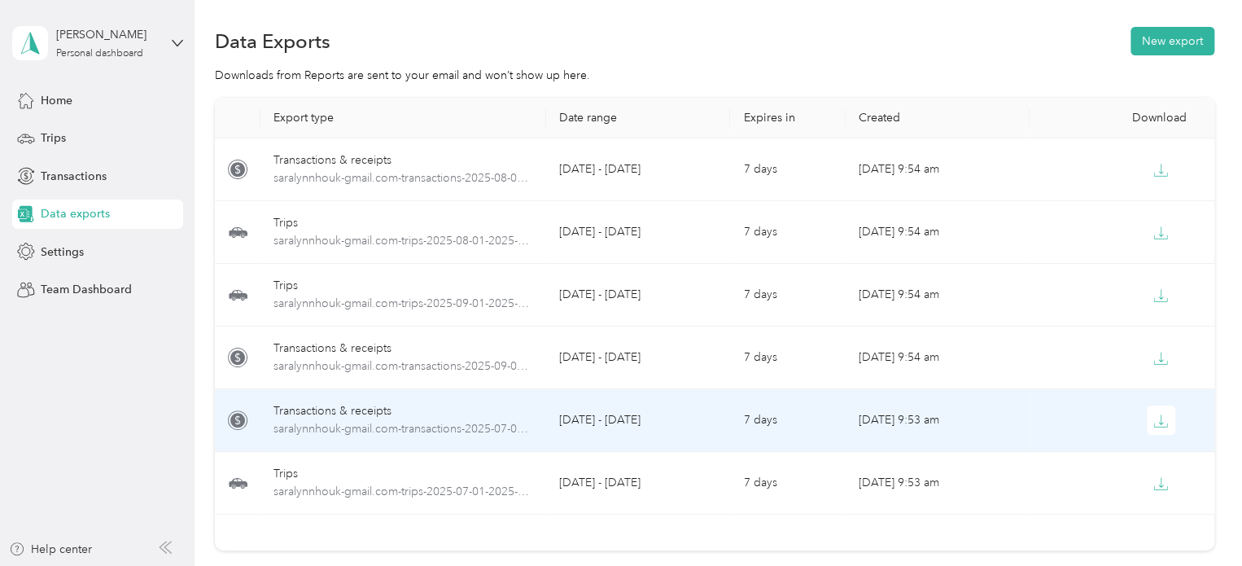
scroll to position [0, 0]
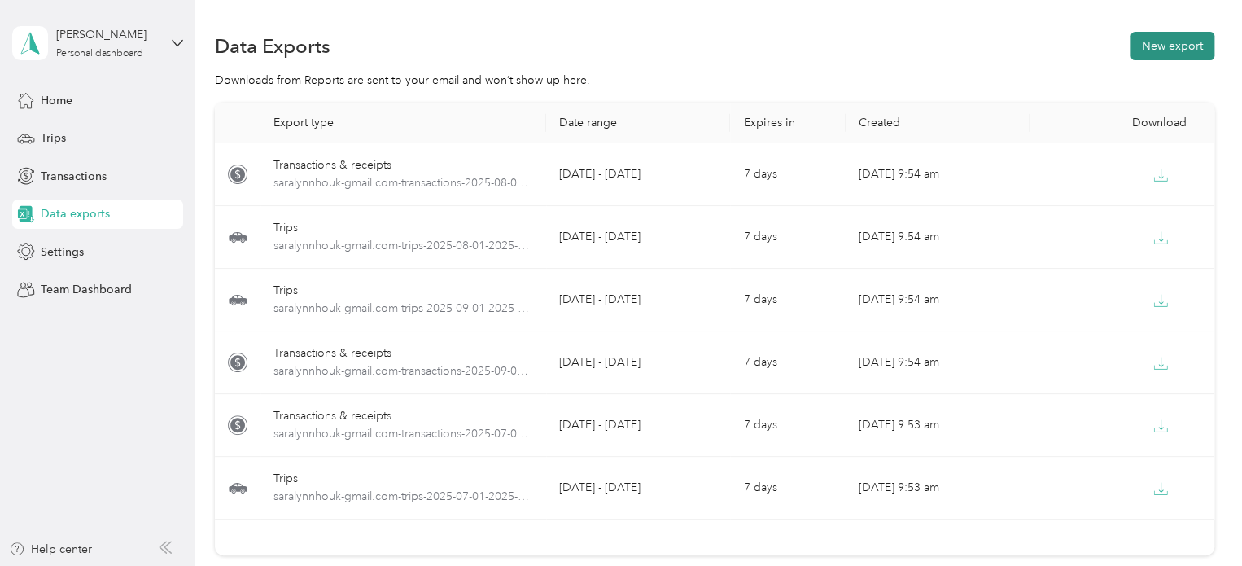
click at [1149, 42] on button "New export" at bounding box center [1172, 46] width 84 height 28
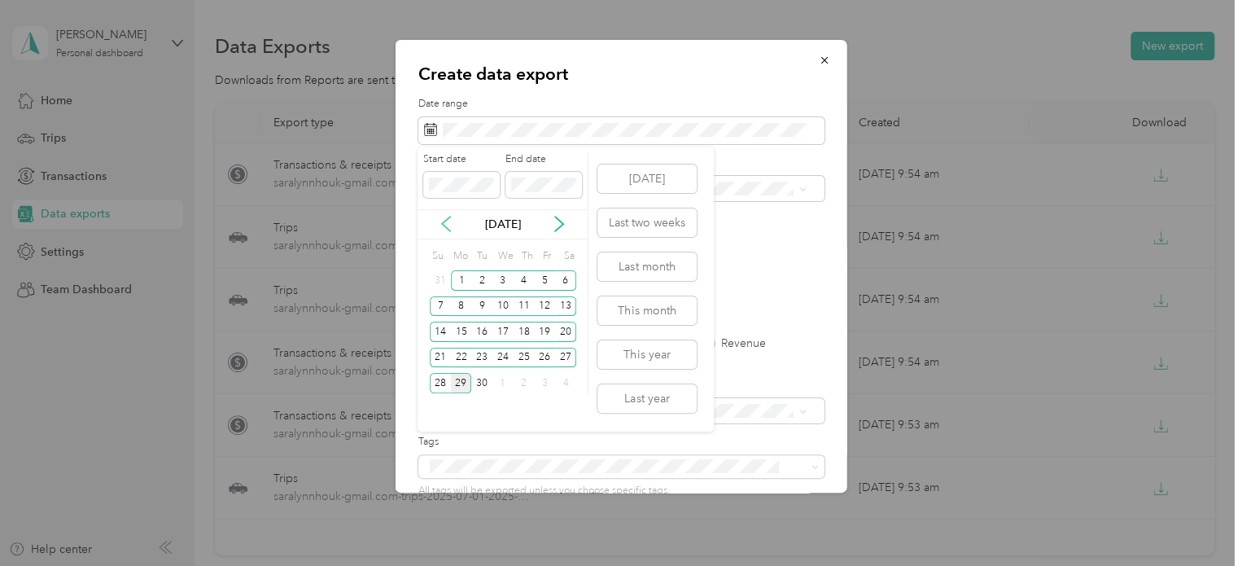
click at [444, 225] on icon at bounding box center [446, 223] width 8 height 15
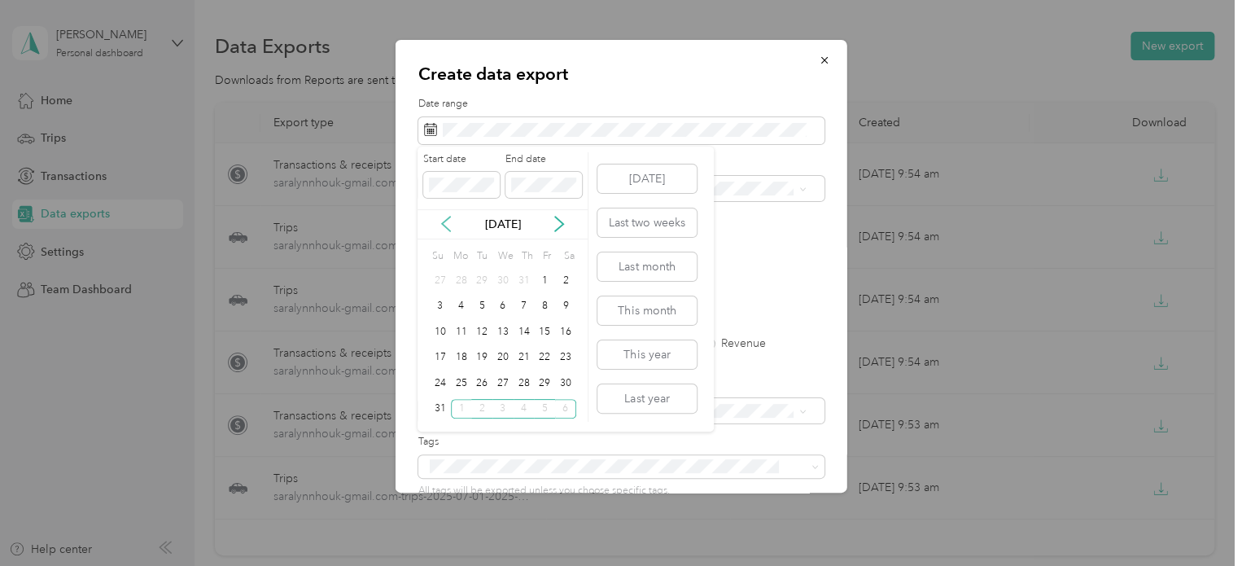
click at [444, 225] on icon at bounding box center [446, 223] width 8 height 15
click at [439, 282] on div "1" at bounding box center [440, 280] width 21 height 20
click at [467, 383] on div "30" at bounding box center [461, 383] width 21 height 20
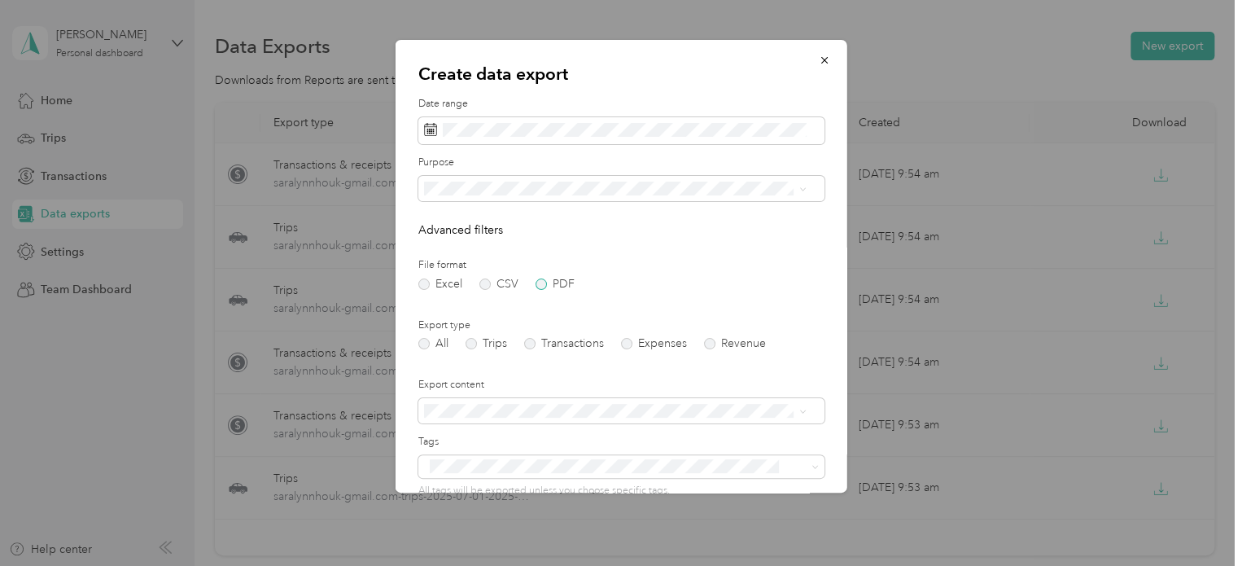
click at [547, 285] on label "PDF" at bounding box center [554, 283] width 39 height 11
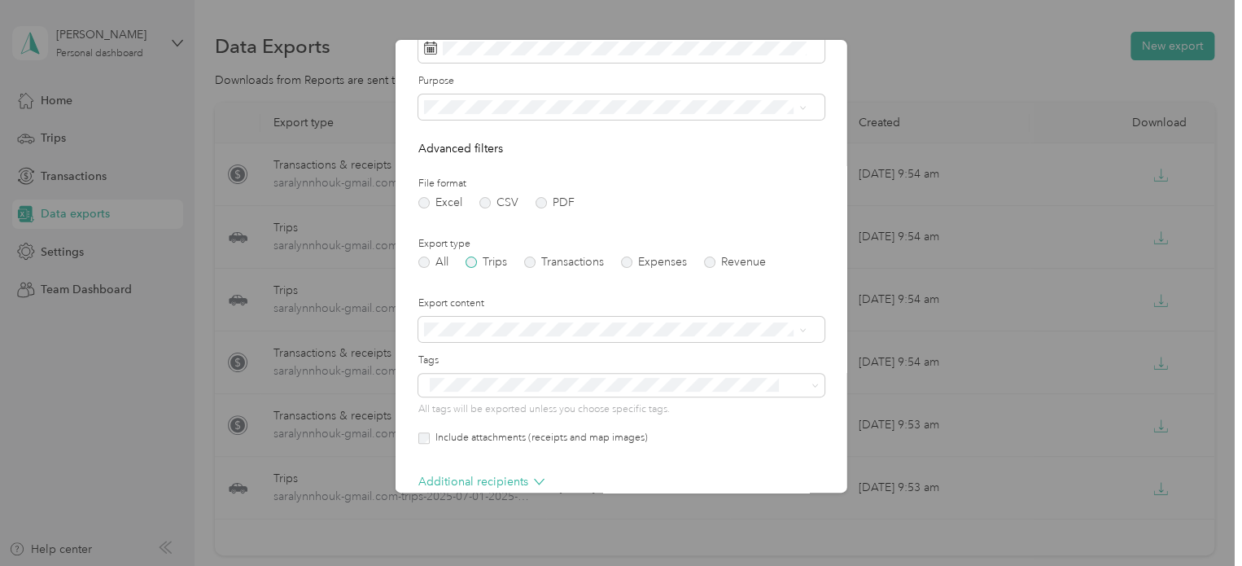
click at [477, 263] on label "Trips" at bounding box center [486, 261] width 42 height 11
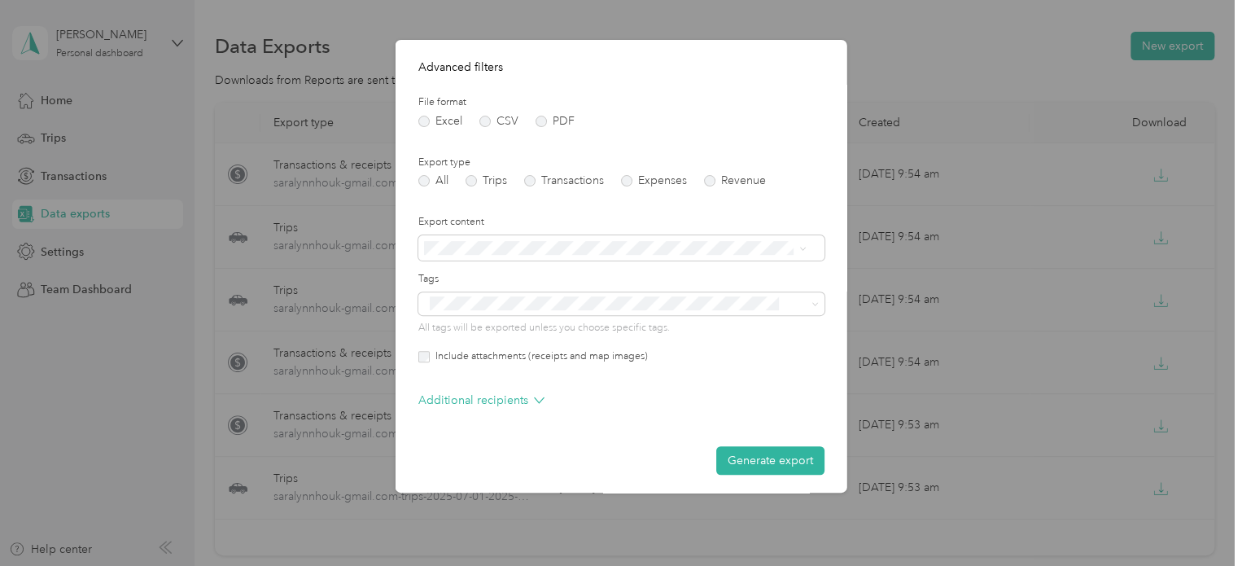
click at [562, 272] on div "Summary only" at bounding box center [614, 277] width 371 height 17
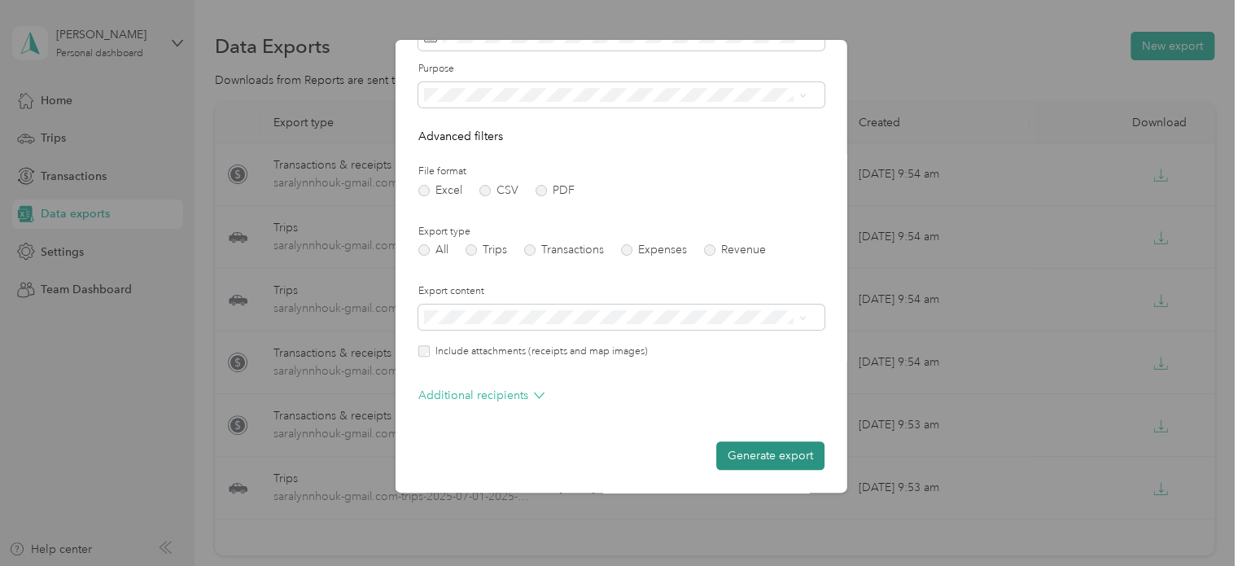
click at [731, 452] on button "Generate export" at bounding box center [770, 455] width 108 height 28
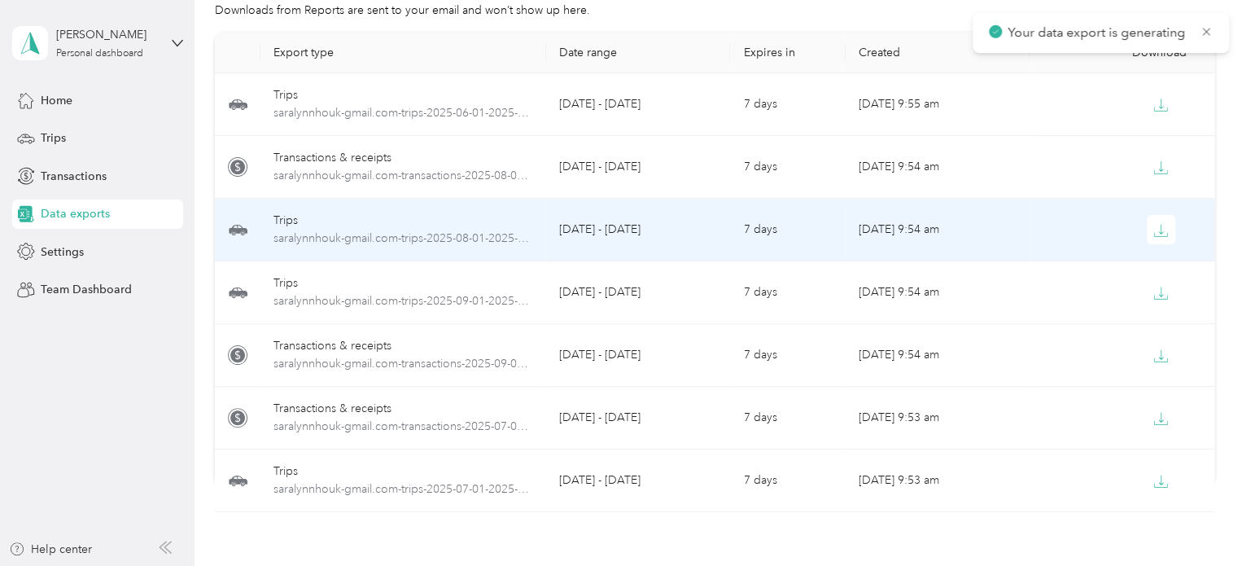
scroll to position [0, 0]
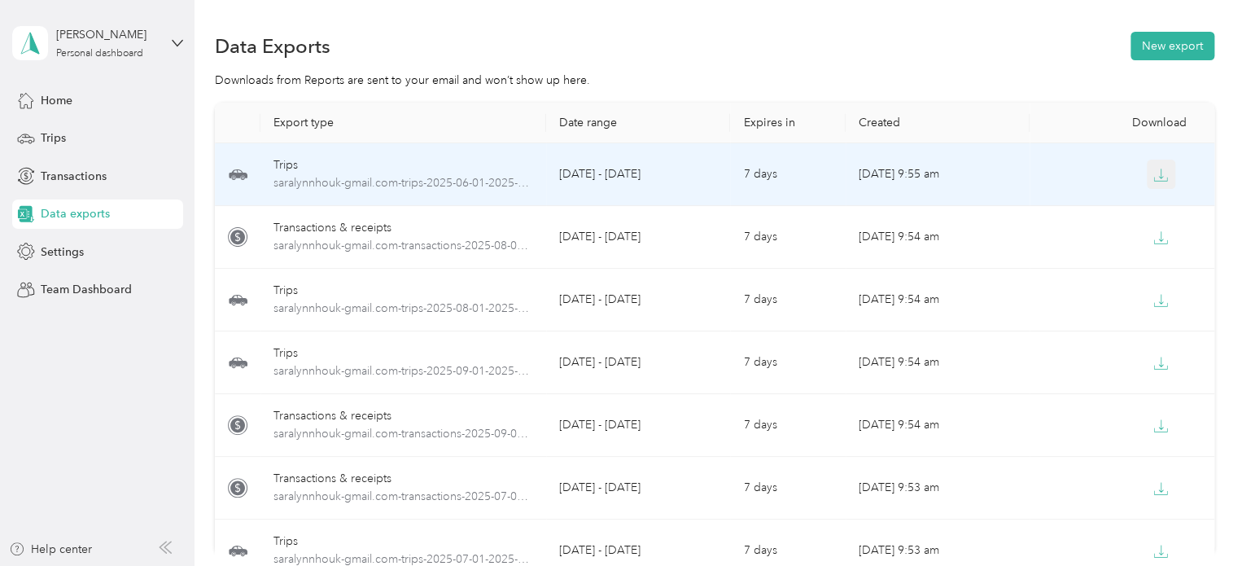
click at [1159, 179] on icon "button" at bounding box center [1160, 175] width 15 height 15
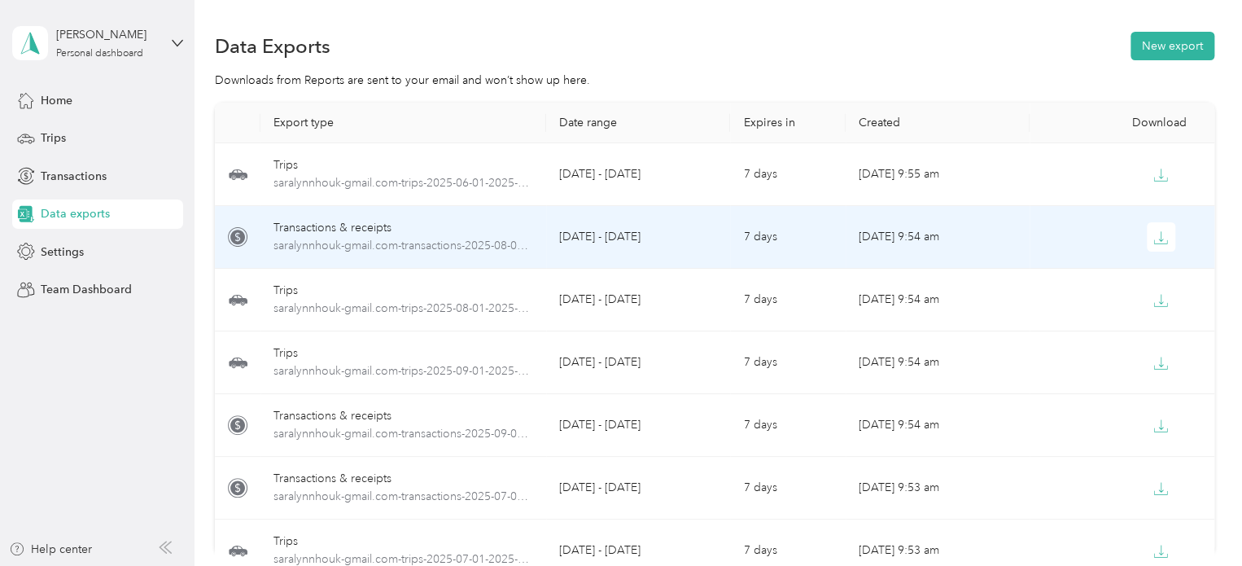
drag, startPoint x: 426, startPoint y: 224, endPoint x: 208, endPoint y: 220, distance: 218.1
click at [208, 220] on div "Data Exports New export Downloads from Reports are sent to your email and won’t…" at bounding box center [713, 350] width 1039 height 701
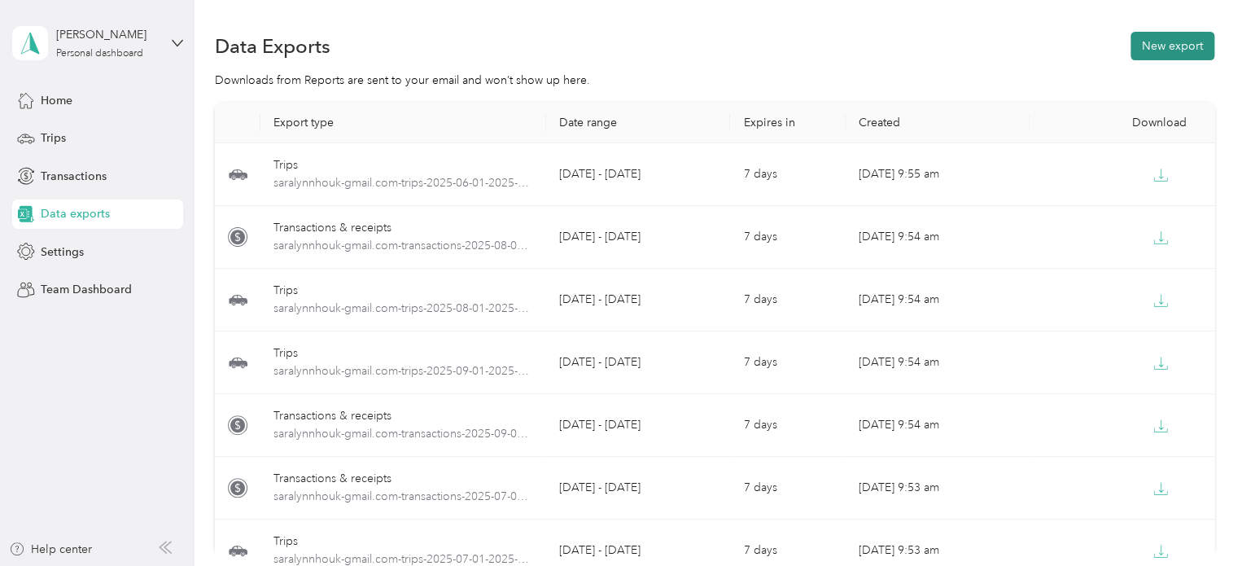
click at [1155, 51] on button "New export" at bounding box center [1172, 46] width 84 height 28
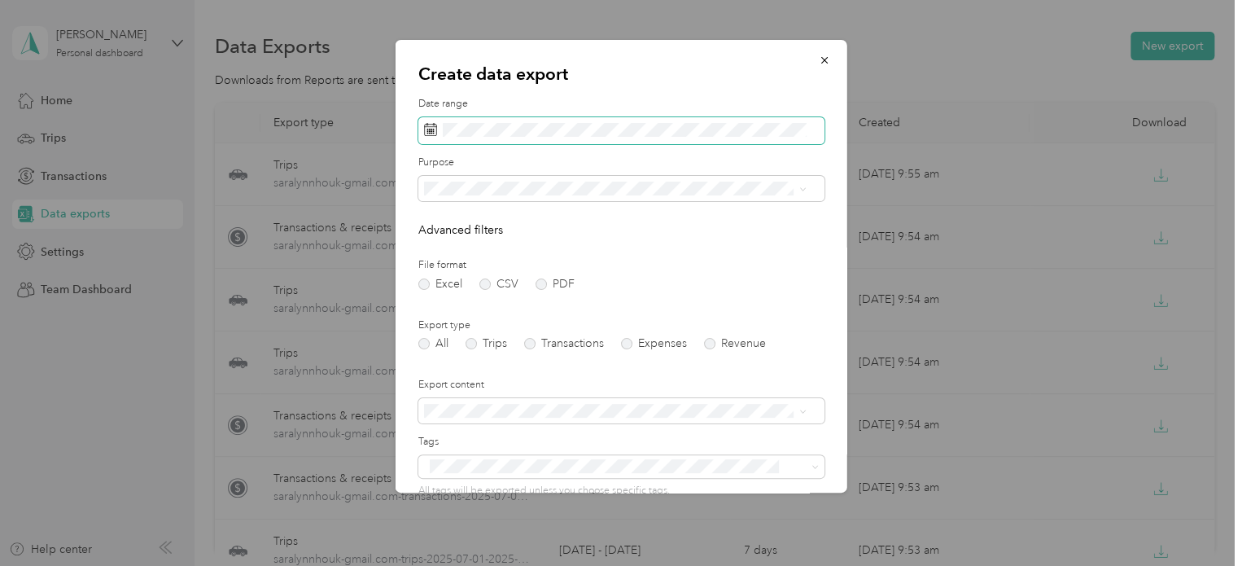
click at [599, 138] on span at bounding box center [621, 131] width 406 height 28
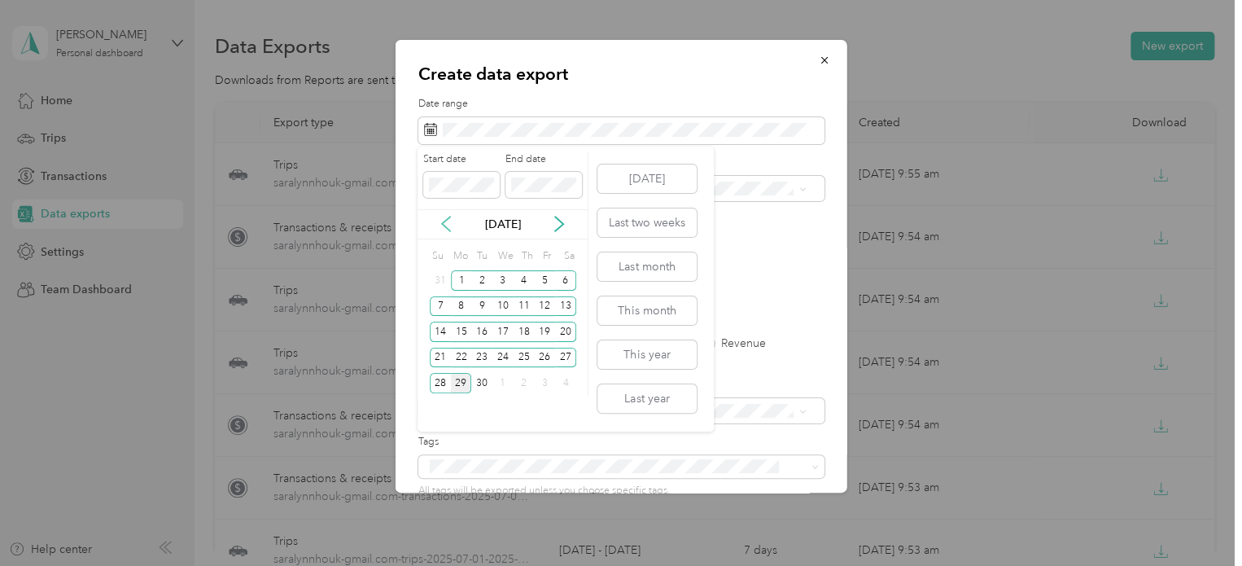
click at [446, 221] on icon at bounding box center [446, 223] width 8 height 15
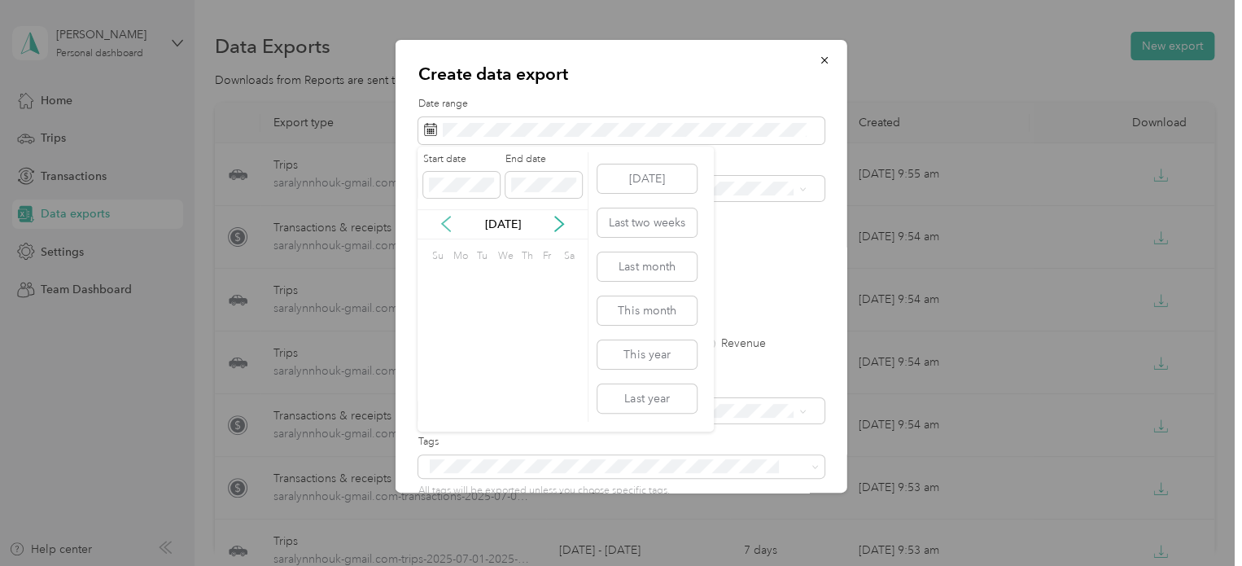
click at [446, 221] on icon at bounding box center [446, 223] width 8 height 15
click at [446, 221] on icon at bounding box center [446, 224] width 16 height 16
click at [444, 216] on icon at bounding box center [446, 224] width 16 height 16
click at [527, 282] on div "1" at bounding box center [524, 280] width 21 height 20
click at [564, 381] on div "31" at bounding box center [565, 383] width 21 height 20
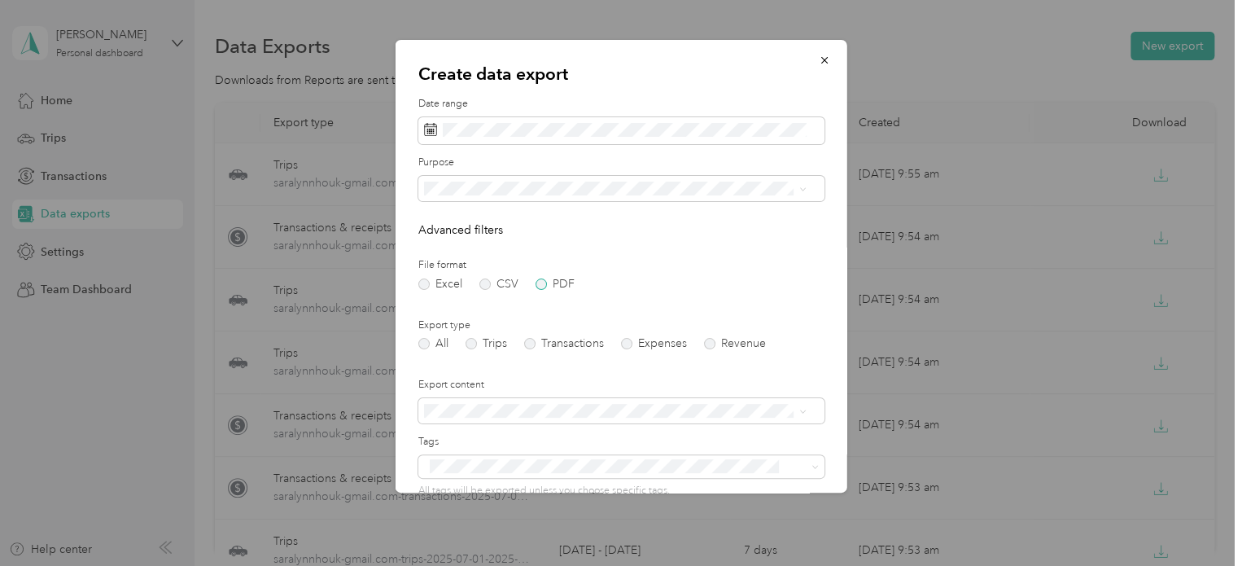
click at [546, 284] on label "PDF" at bounding box center [554, 283] width 39 height 11
click at [474, 343] on label "Trips" at bounding box center [486, 343] width 42 height 11
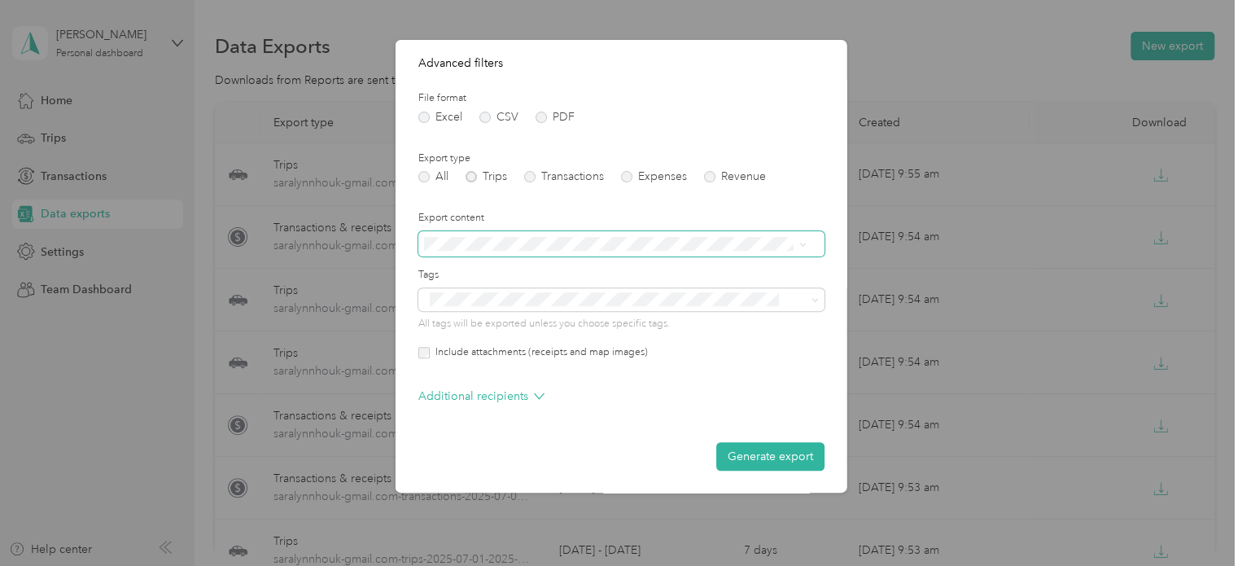
scroll to position [168, 0]
click at [614, 276] on div "Summary only" at bounding box center [614, 271] width 371 height 17
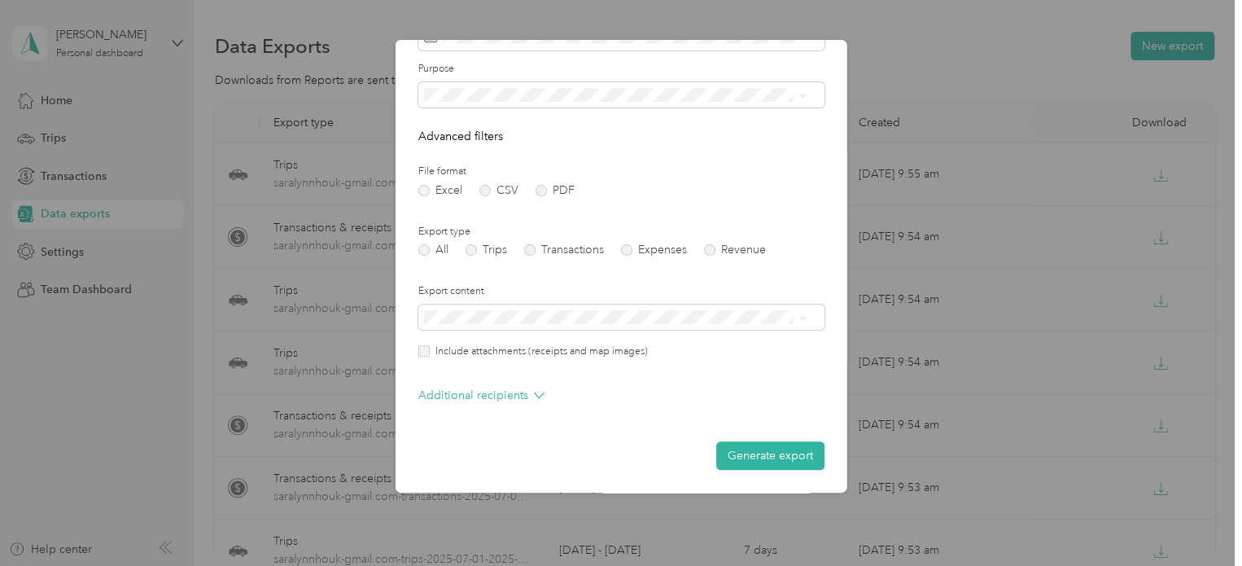
scroll to position [94, 0]
click at [750, 458] on button "Generate export" at bounding box center [770, 455] width 108 height 28
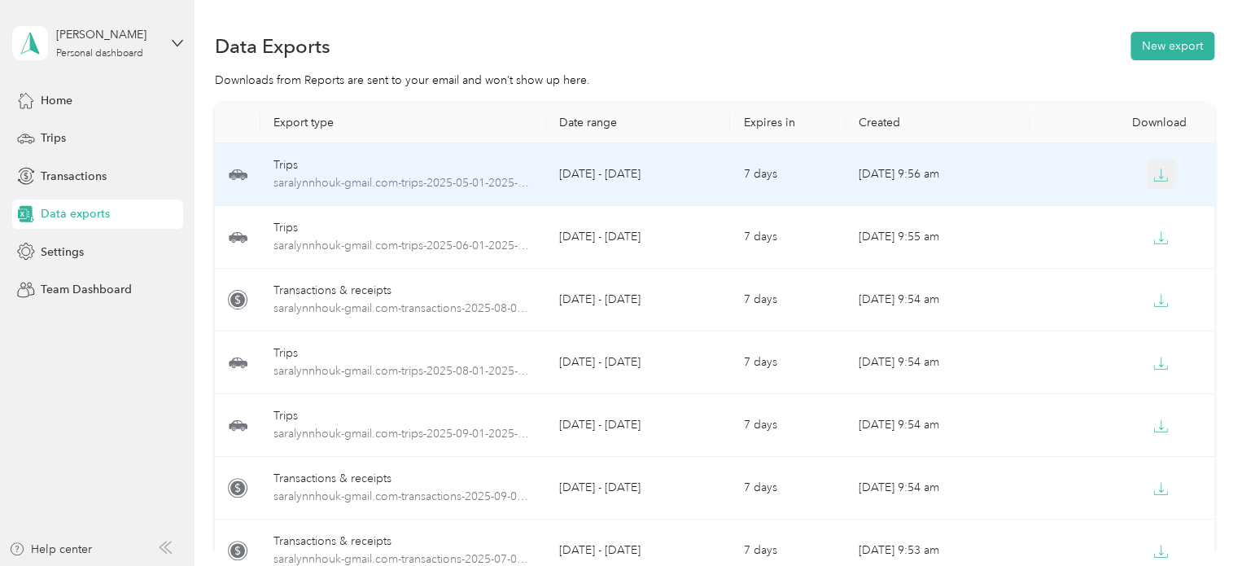
click at [1153, 176] on icon "button" at bounding box center [1160, 175] width 15 height 15
